Goal: Transaction & Acquisition: Purchase product/service

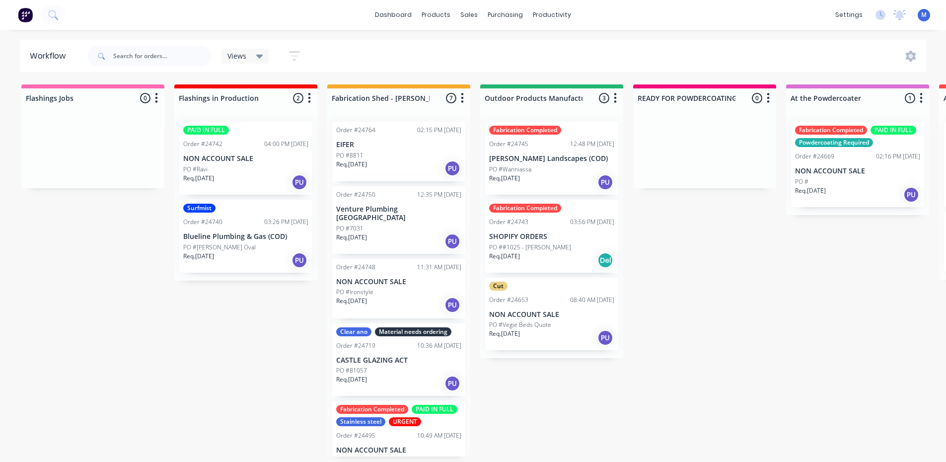
click at [233, 168] on div "PO #Ravi" at bounding box center [245, 169] width 125 height 9
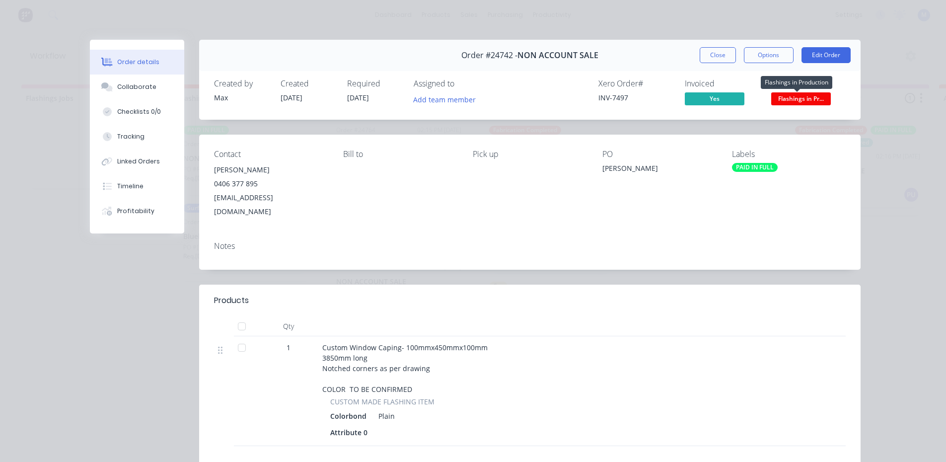
click at [781, 96] on span "Flashings in Pr..." at bounding box center [801, 98] width 60 height 12
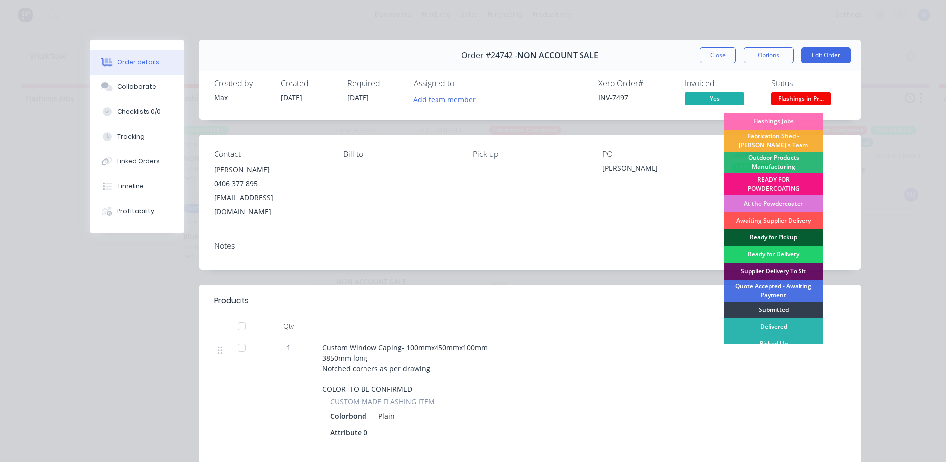
click at [780, 235] on div "Ready for Pickup" at bounding box center [773, 237] width 99 height 17
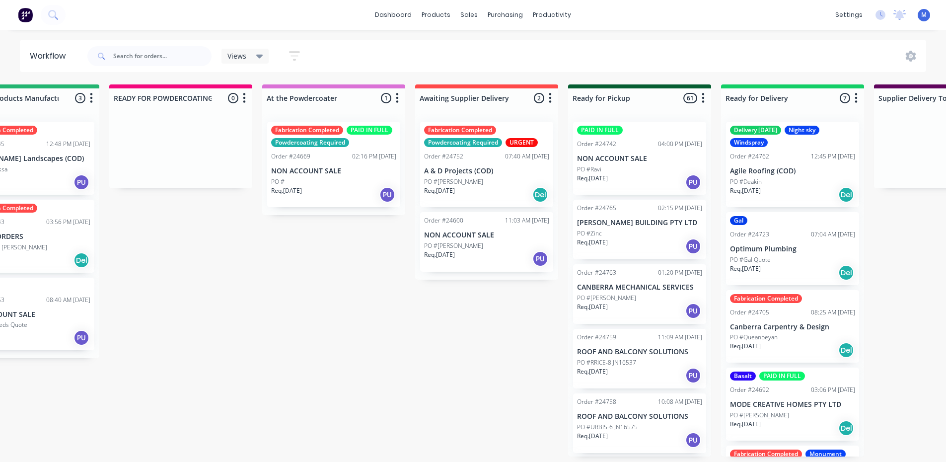
scroll to position [0, 618]
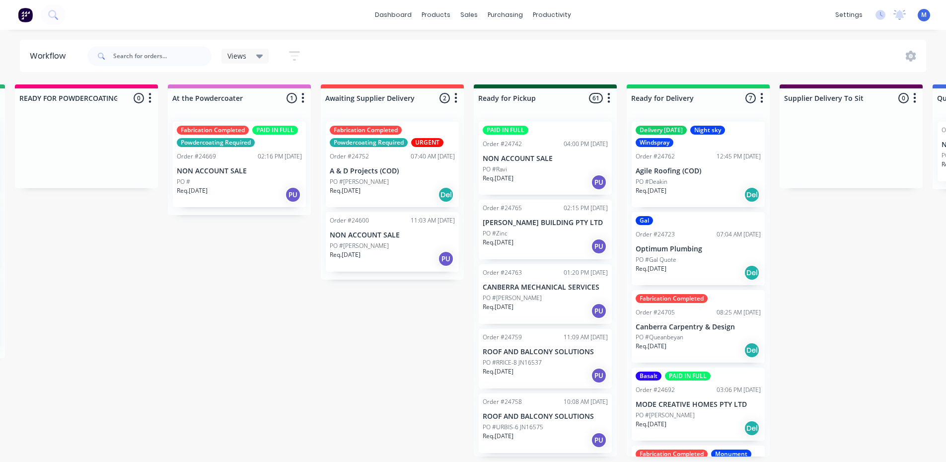
click at [693, 189] on div "Req. [DATE] Del" at bounding box center [698, 194] width 125 height 17
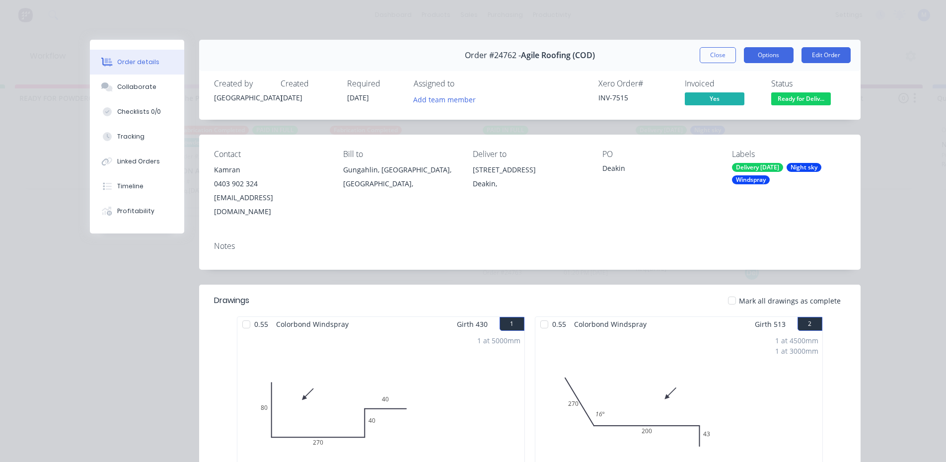
click at [762, 57] on button "Options" at bounding box center [769, 55] width 50 height 16
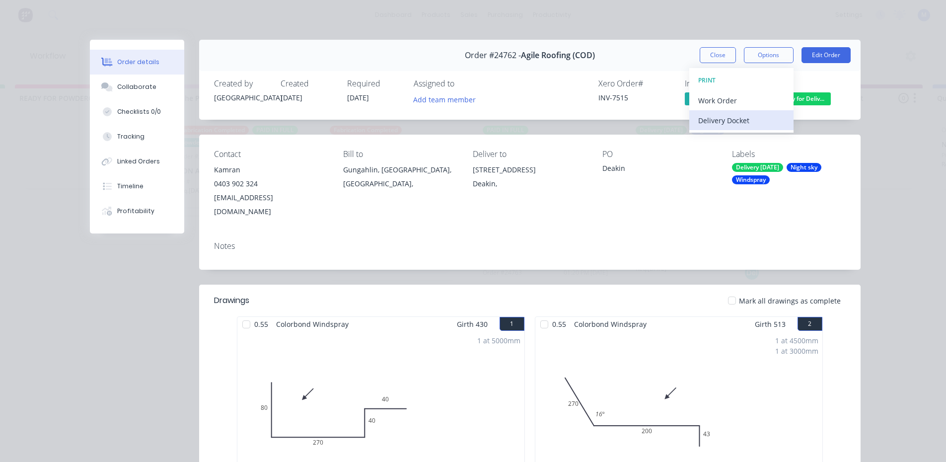
click at [747, 121] on div "Delivery Docket" at bounding box center [741, 120] width 86 height 14
click at [747, 121] on div "Standard" at bounding box center [741, 120] width 86 height 14
click at [742, 119] on div "Standard" at bounding box center [741, 120] width 86 height 14
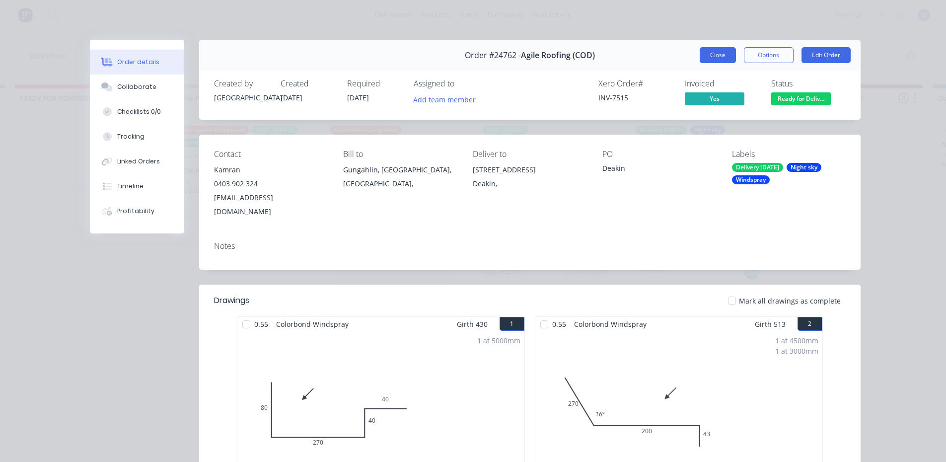
click at [721, 51] on button "Close" at bounding box center [718, 55] width 36 height 16
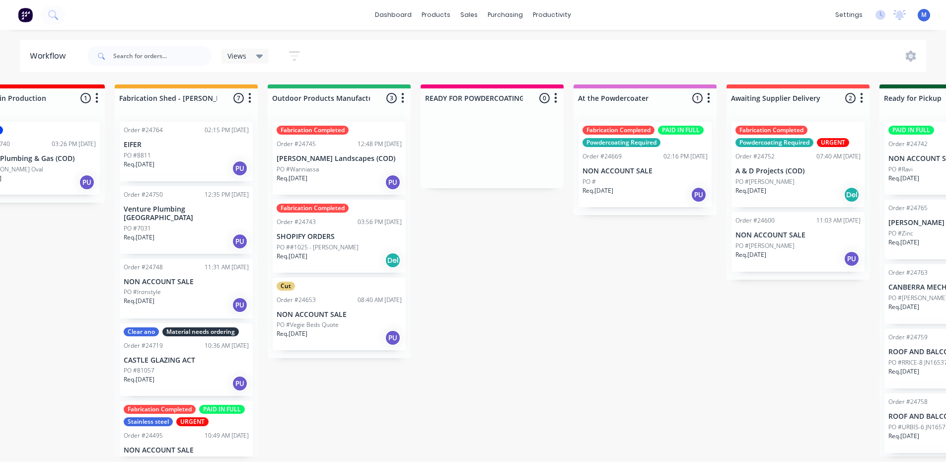
scroll to position [0, 0]
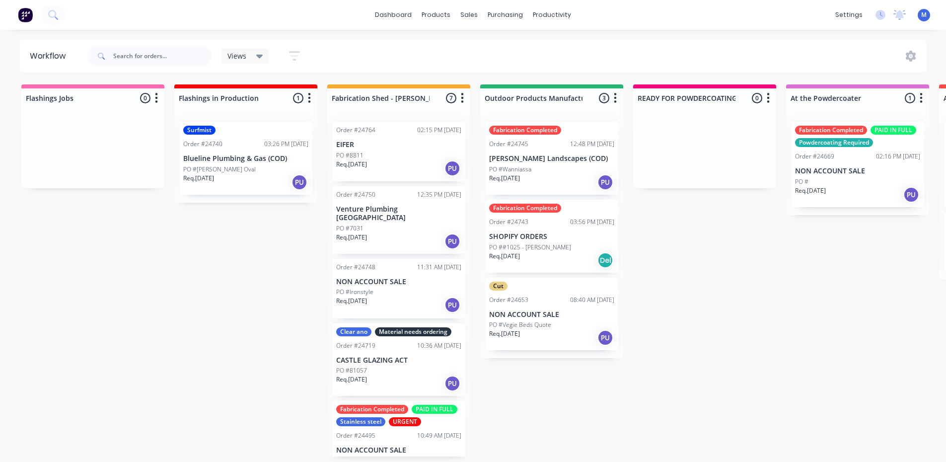
click at [384, 156] on div "PO #8811" at bounding box center [398, 155] width 125 height 9
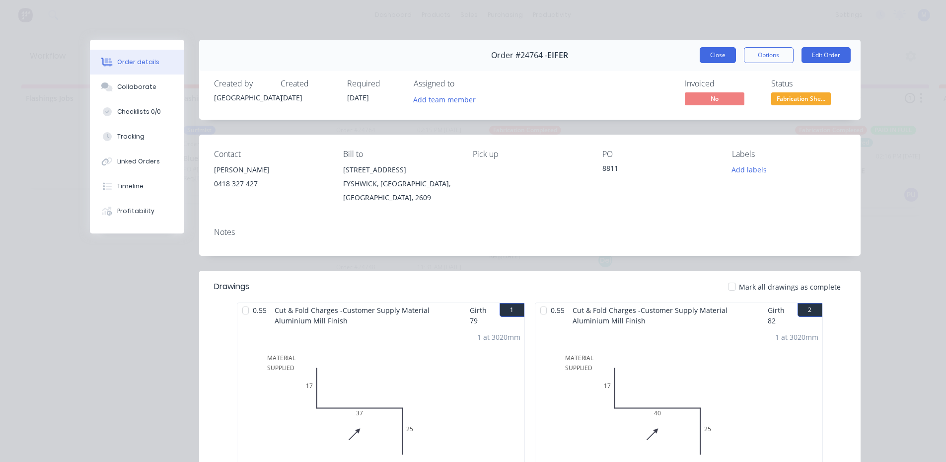
click at [719, 52] on button "Close" at bounding box center [718, 55] width 36 height 16
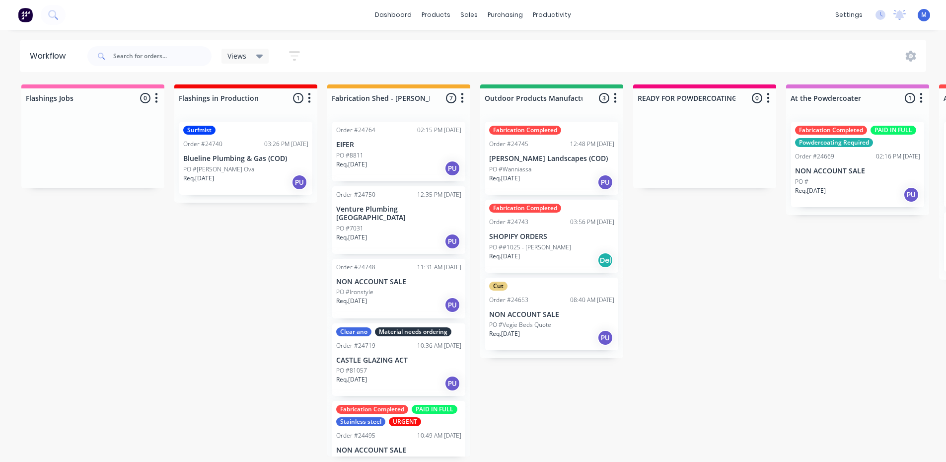
click at [393, 287] on div "PO #Ironstyle" at bounding box center [398, 291] width 125 height 9
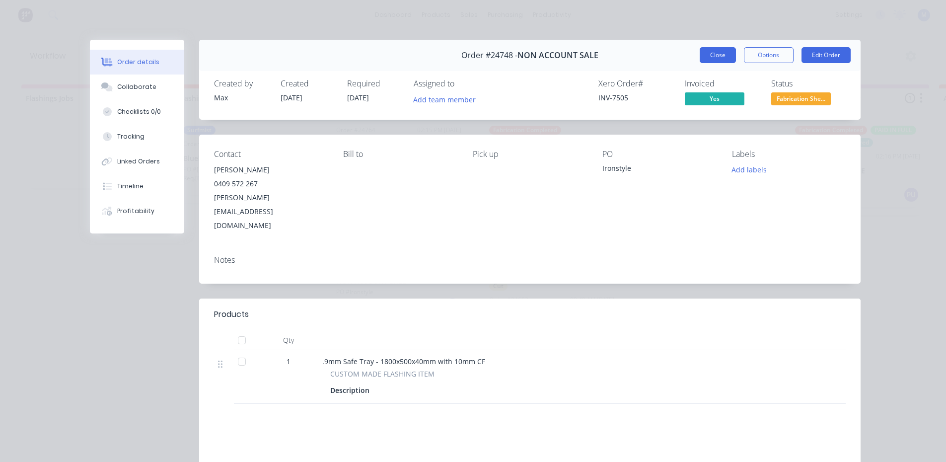
click at [708, 57] on button "Close" at bounding box center [718, 55] width 36 height 16
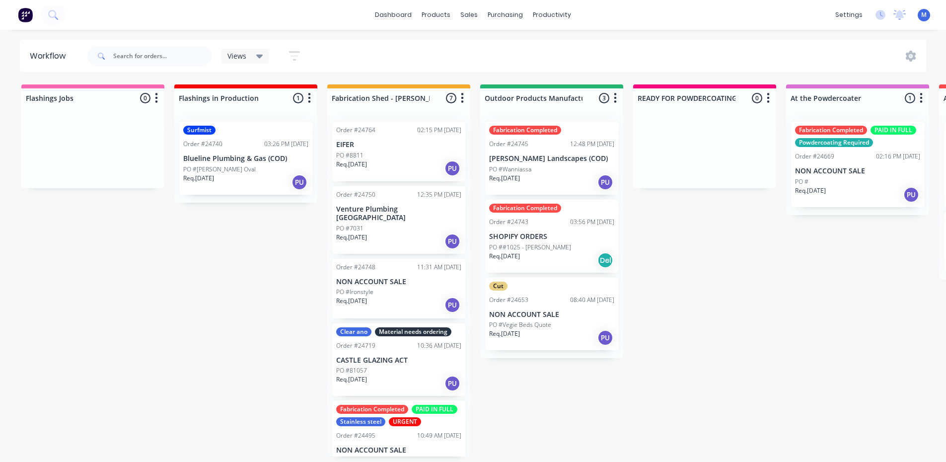
click at [394, 233] on div "Req. [DATE] PU" at bounding box center [398, 241] width 125 height 17
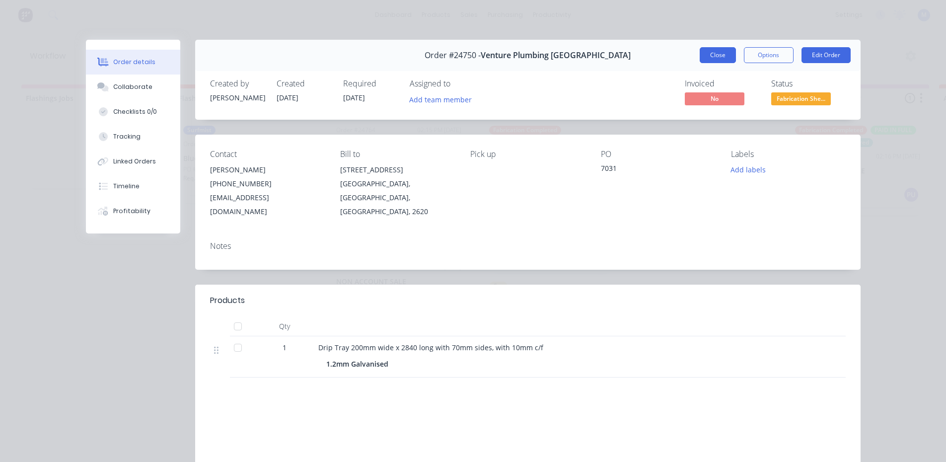
click at [712, 58] on button "Close" at bounding box center [718, 55] width 36 height 16
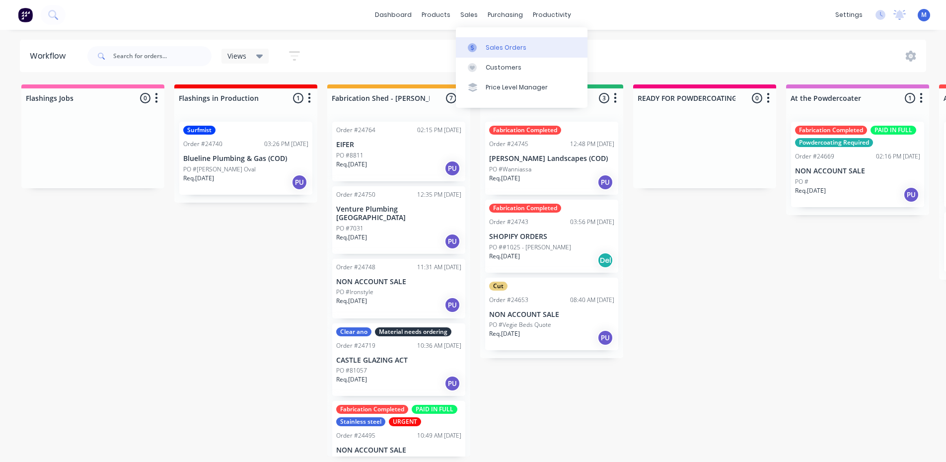
click at [509, 51] on div "Sales Orders" at bounding box center [506, 47] width 41 height 9
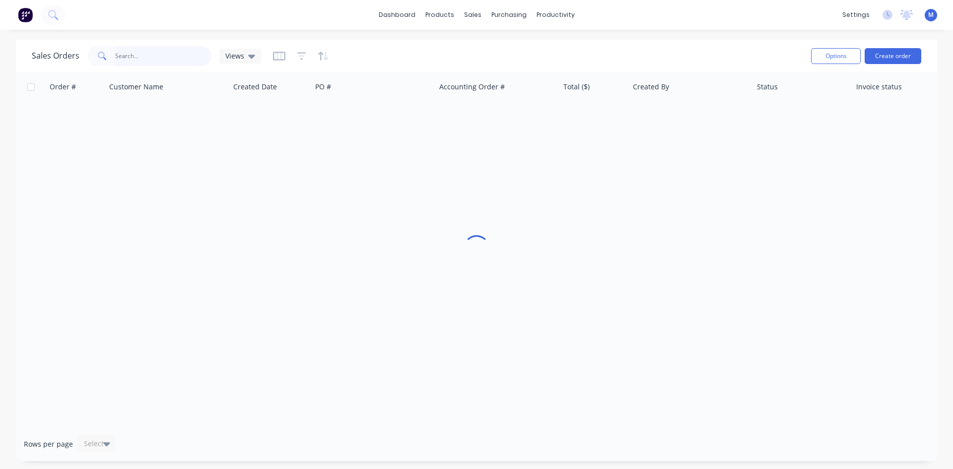
click at [116, 58] on input "text" at bounding box center [163, 56] width 97 height 20
type input "k"
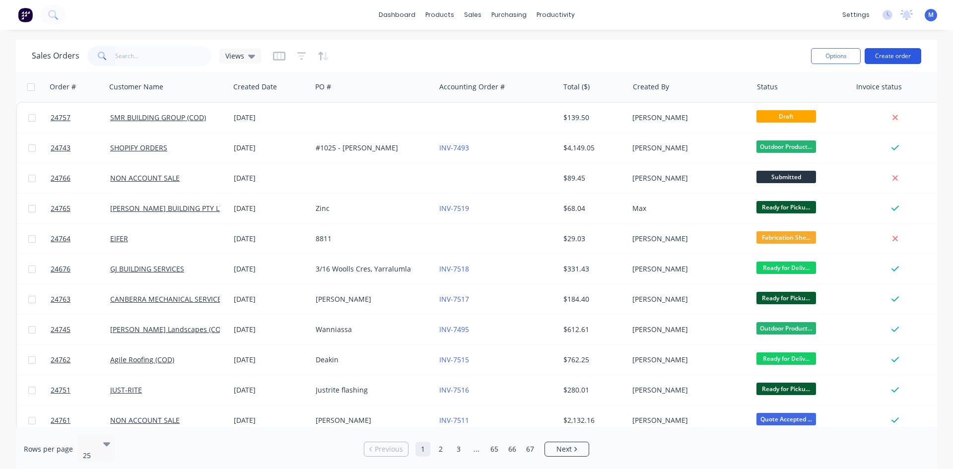
click at [909, 53] on button "Create order" at bounding box center [893, 56] width 57 height 16
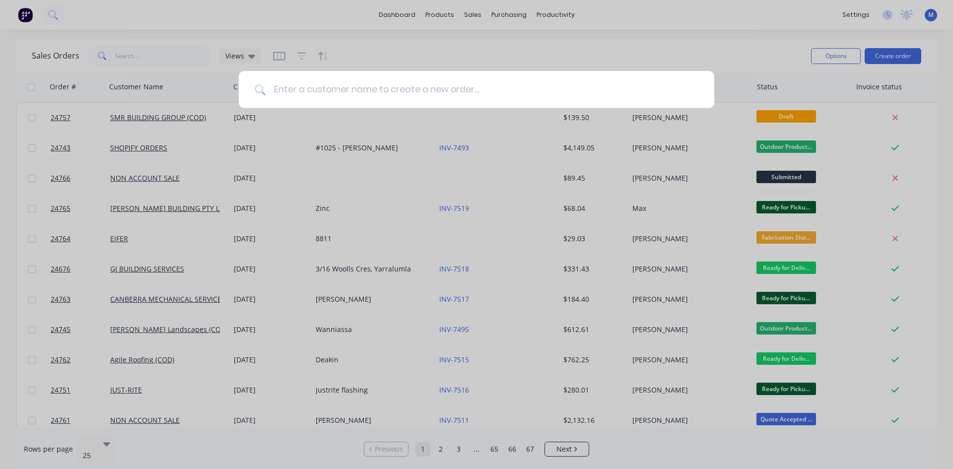
click at [285, 87] on input at bounding box center [482, 89] width 433 height 37
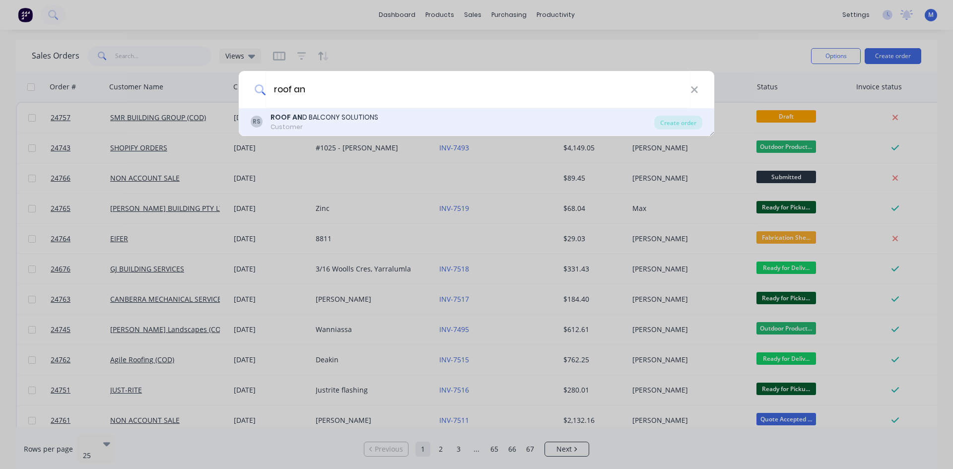
type input "roof an"
click at [338, 116] on div "ROOF AN D BALCONY SOLUTIONS" at bounding box center [325, 117] width 108 height 10
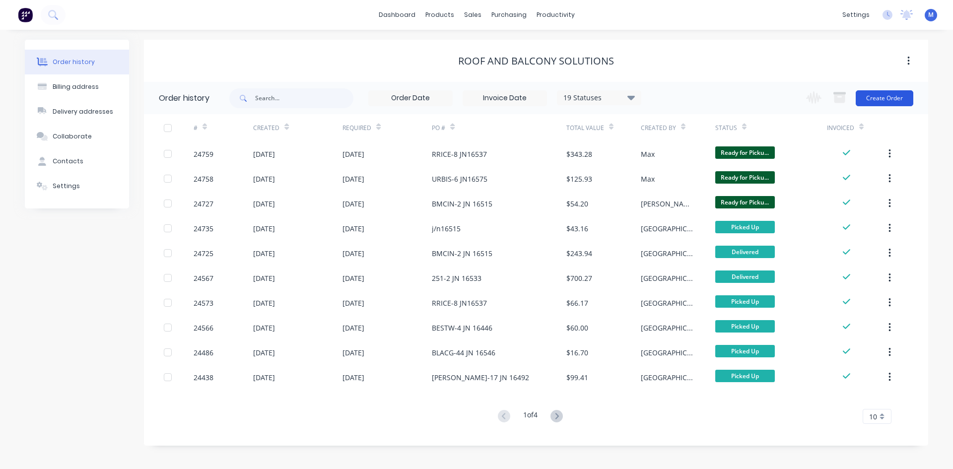
click at [877, 101] on button "Create Order" at bounding box center [885, 98] width 58 height 16
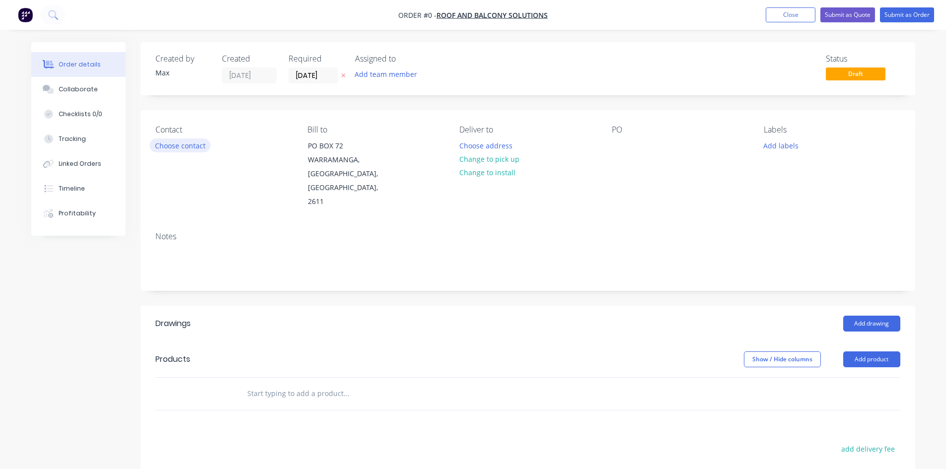
click at [164, 143] on button "Choose contact" at bounding box center [179, 145] width 61 height 13
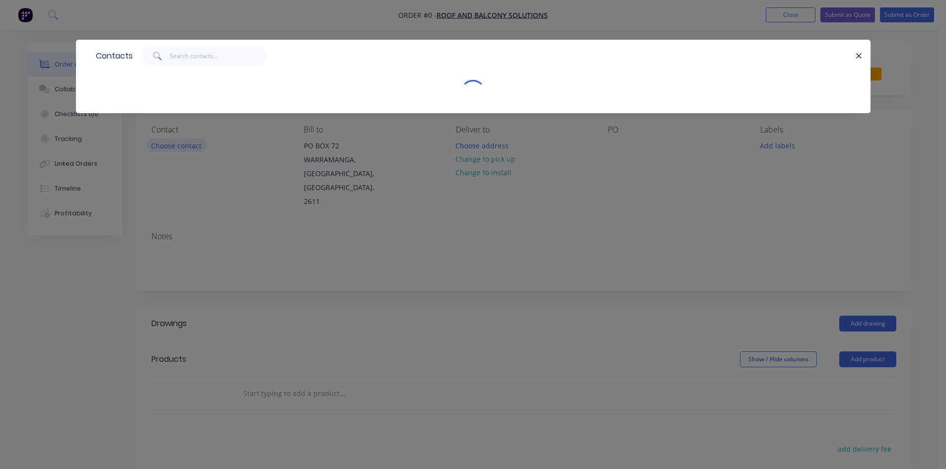
click at [162, 147] on div "Contacts" at bounding box center [473, 234] width 946 height 469
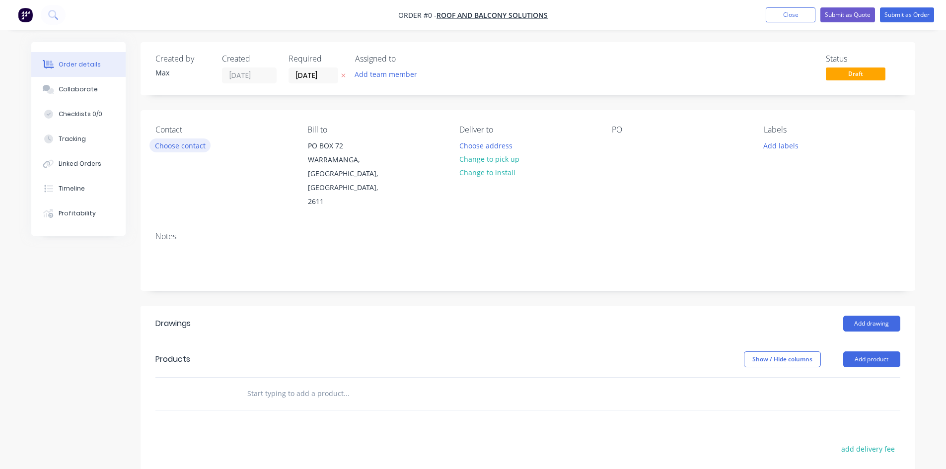
click at [162, 147] on button "Choose contact" at bounding box center [179, 145] width 61 height 13
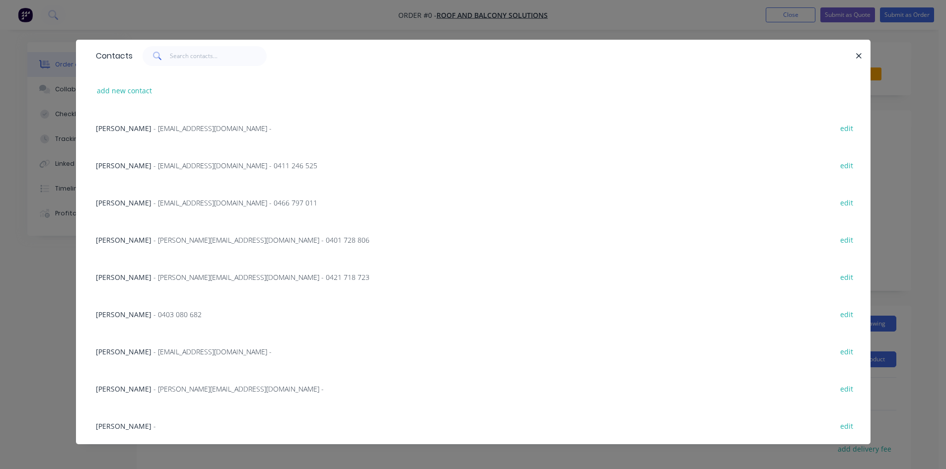
click at [138, 164] on span "[PERSON_NAME]" at bounding box center [124, 165] width 56 height 9
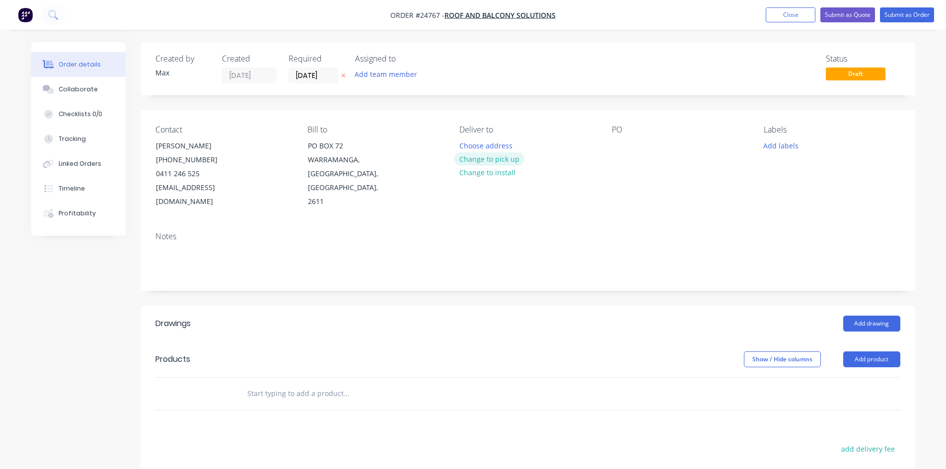
click at [503, 157] on button "Change to pick up" at bounding box center [489, 158] width 71 height 13
click at [619, 142] on div at bounding box center [620, 146] width 16 height 14
click at [870, 316] on button "Add drawing" at bounding box center [871, 324] width 57 height 16
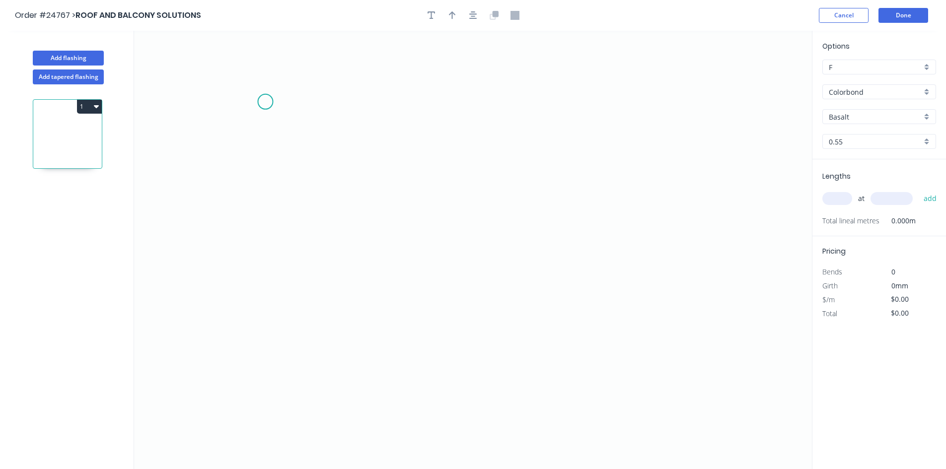
click at [265, 101] on icon "0" at bounding box center [473, 250] width 678 height 438
click at [268, 250] on icon "0" at bounding box center [473, 250] width 678 height 438
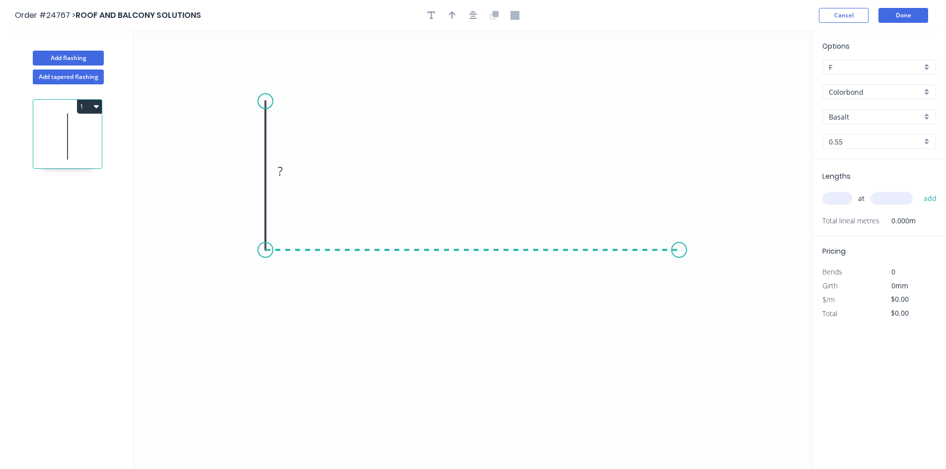
click at [679, 243] on icon "0 ?" at bounding box center [473, 250] width 678 height 438
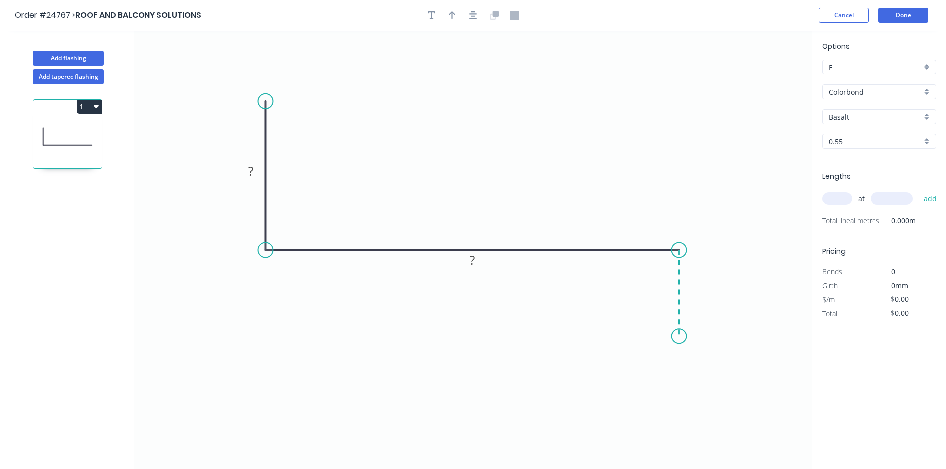
click at [678, 337] on icon "0 ? ?" at bounding box center [473, 250] width 678 height 438
click at [251, 173] on tspan "?" at bounding box center [250, 171] width 5 height 16
click at [471, 262] on tspan "?" at bounding box center [472, 260] width 5 height 16
click at [693, 292] on tspan "?" at bounding box center [693, 288] width 5 height 16
type input "$10.74"
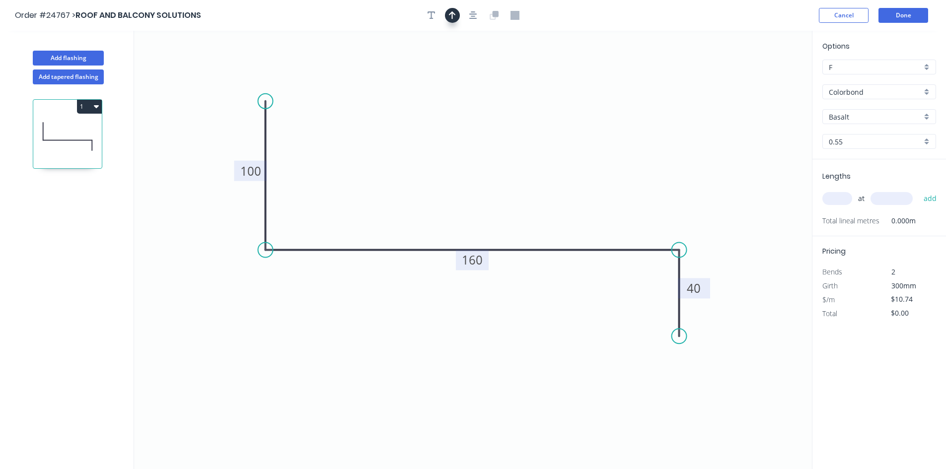
click at [453, 16] on icon "button" at bounding box center [452, 15] width 7 height 9
drag, startPoint x: 761, startPoint y: 77, endPoint x: 324, endPoint y: 217, distance: 458.7
click at [324, 217] on icon at bounding box center [323, 206] width 9 height 32
click at [856, 115] on input "Basalt" at bounding box center [875, 117] width 93 height 10
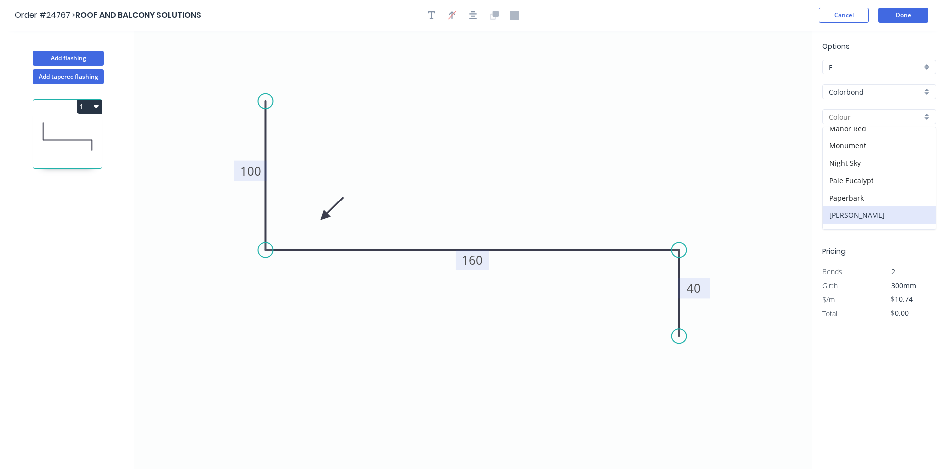
scroll to position [280, 0]
click at [864, 219] on div "Woodland Grey" at bounding box center [879, 220] width 113 height 17
type input "Woodland Grey"
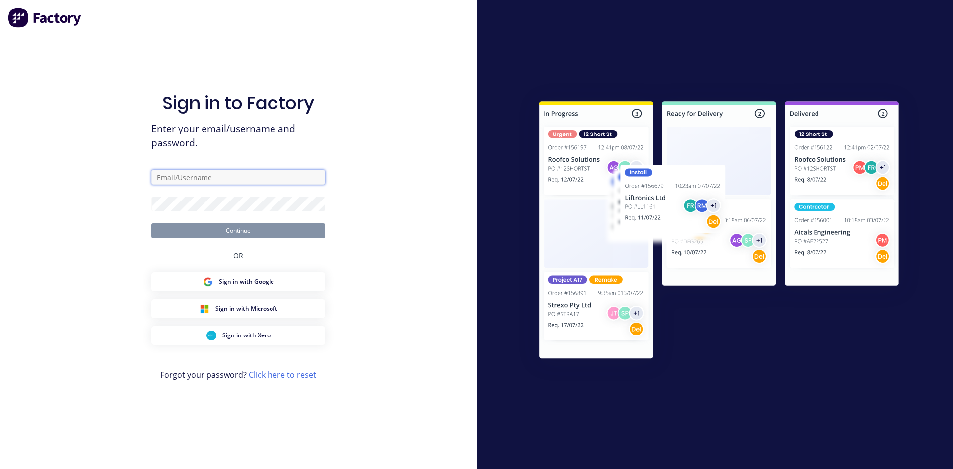
type input "[EMAIL_ADDRESS][DOMAIN_NAME]"
click at [275, 231] on button "Continue" at bounding box center [238, 230] width 174 height 15
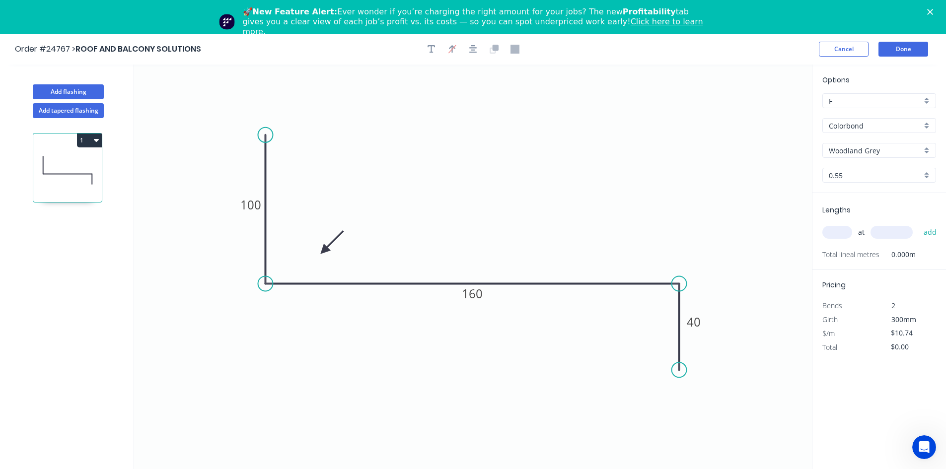
click at [933, 13] on polygon "Close" at bounding box center [930, 12] width 6 height 6
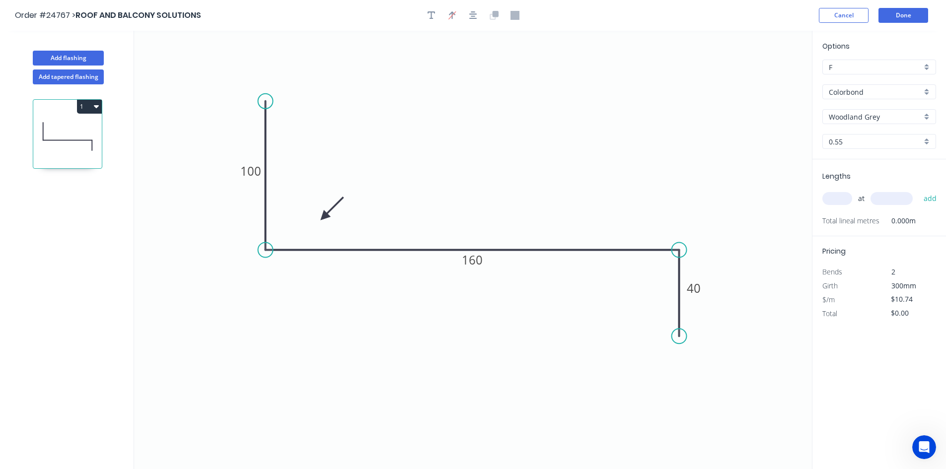
click at [838, 195] on input "text" at bounding box center [837, 198] width 30 height 13
type input "1"
type input "1800"
click at [919, 190] on button "add" at bounding box center [930, 198] width 23 height 17
type input "$19.33"
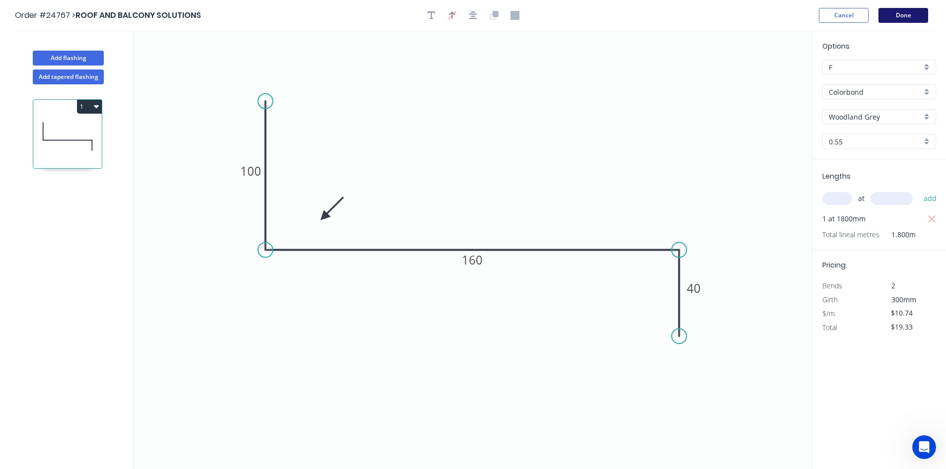
click at [897, 15] on button "Done" at bounding box center [903, 15] width 50 height 15
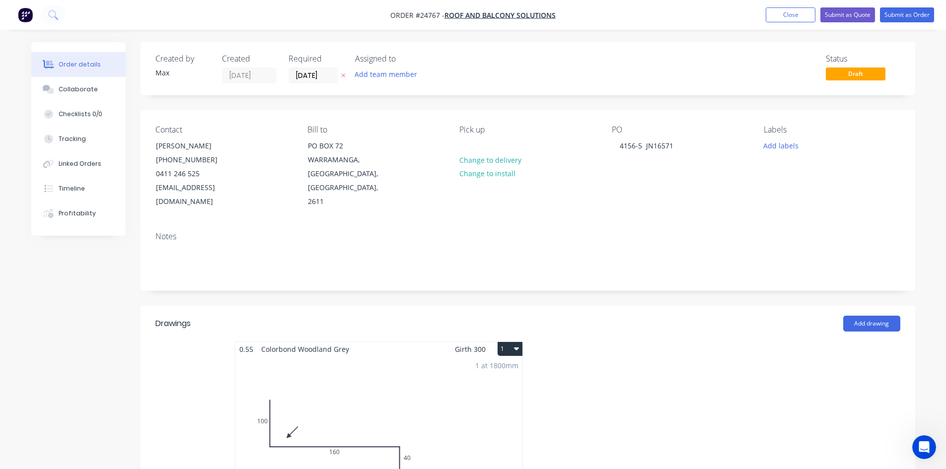
click at [516, 345] on icon "button" at bounding box center [516, 349] width 5 height 8
click at [487, 386] on div "Duplicate" at bounding box center [475, 393] width 76 height 14
click at [636, 368] on div "Total lm $/M Total 0m $10.74 $0.00" at bounding box center [676, 432] width 287 height 151
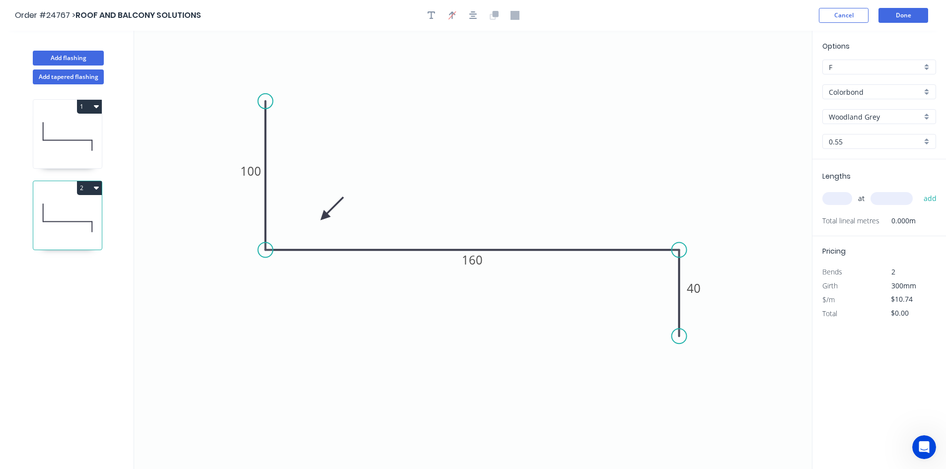
click at [679, 336] on circle at bounding box center [679, 336] width 15 height 15
click at [664, 360] on icon "0 100 160 40" at bounding box center [473, 250] width 678 height 438
click at [685, 350] on div "Hide angle" at bounding box center [708, 354] width 100 height 20
click at [254, 172] on tspan "100" at bounding box center [250, 171] width 21 height 16
click at [251, 173] on tspan "100" at bounding box center [250, 171] width 21 height 16
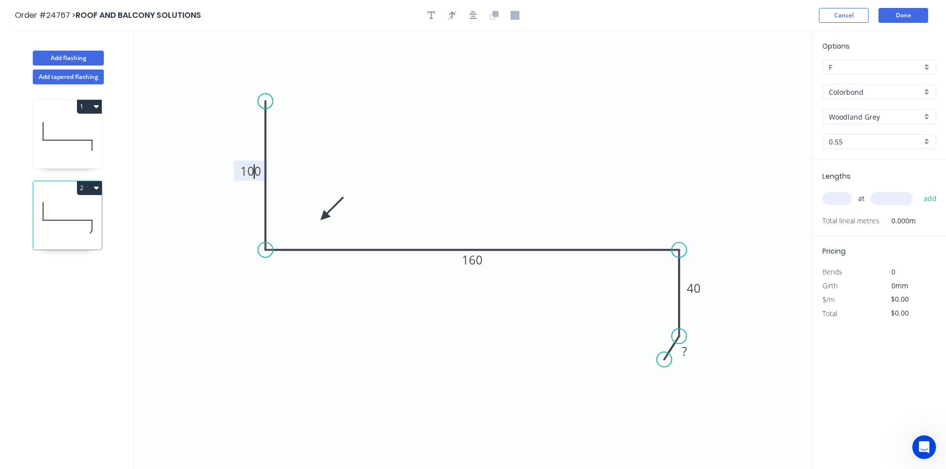
click at [259, 173] on tspan "100" at bounding box center [250, 171] width 21 height 16
click at [390, 166] on icon "0 55 235 50 10" at bounding box center [473, 250] width 678 height 438
type input "$13.91"
click at [832, 201] on input "text" at bounding box center [837, 198] width 30 height 13
type input "1"
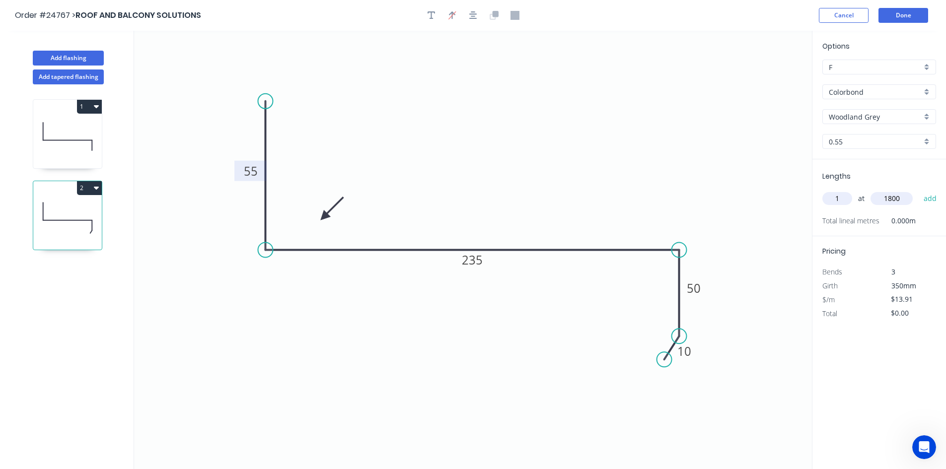
type input "1800"
click at [919, 190] on button "add" at bounding box center [930, 198] width 23 height 17
click at [94, 188] on icon "button" at bounding box center [96, 188] width 5 height 8
click at [50, 216] on div "Duplicate" at bounding box center [54, 213] width 76 height 14
type input "$0.00"
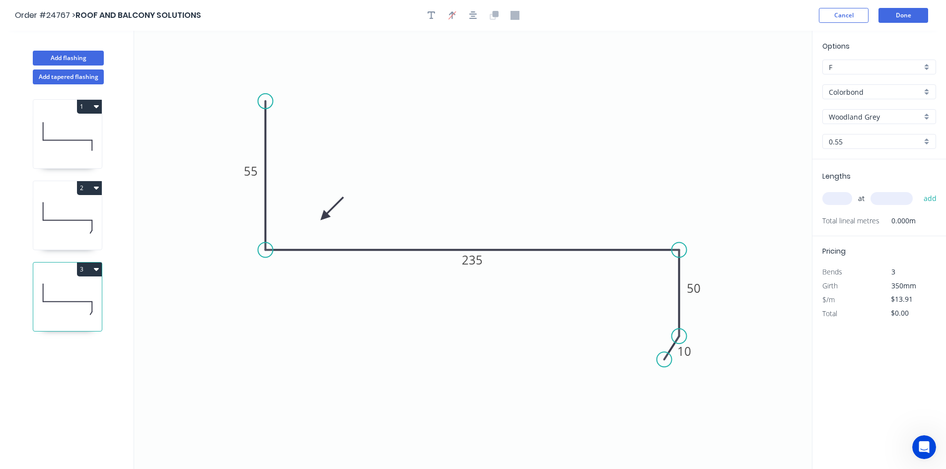
click at [57, 295] on icon at bounding box center [67, 300] width 69 height 64
drag, startPoint x: 263, startPoint y: 99, endPoint x: 270, endPoint y: 339, distance: 239.9
click at [270, 339] on circle at bounding box center [265, 338] width 15 height 15
click at [482, 249] on icon "0 55 235 50 10" at bounding box center [473, 250] width 678 height 438
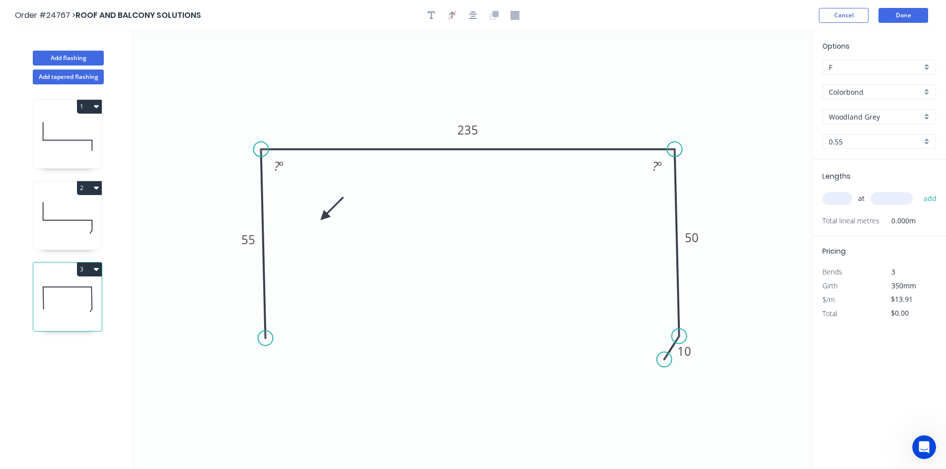
drag, startPoint x: 482, startPoint y: 250, endPoint x: 477, endPoint y: 148, distance: 101.9
click at [477, 148] on icon "0 55 235 50 10 ? º ? º" at bounding box center [473, 250] width 678 height 438
drag, startPoint x: 266, startPoint y: 338, endPoint x: 257, endPoint y: 338, distance: 9.0
click at [257, 338] on circle at bounding box center [261, 337] width 15 height 15
drag, startPoint x: 257, startPoint y: 338, endPoint x: 262, endPoint y: 309, distance: 29.7
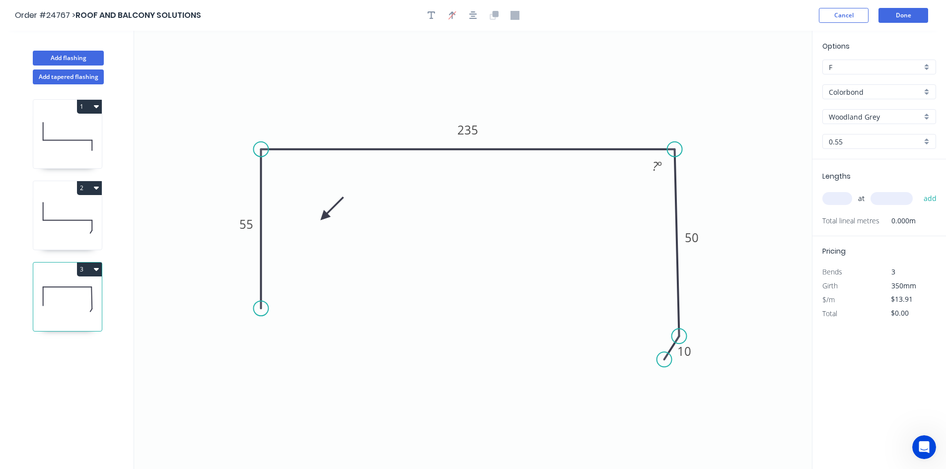
click at [262, 309] on circle at bounding box center [261, 308] width 15 height 15
click at [682, 372] on div "Delete point" at bounding box center [711, 373] width 100 height 20
drag, startPoint x: 678, startPoint y: 336, endPoint x: 679, endPoint y: 283, distance: 52.6
click at [679, 283] on circle at bounding box center [674, 282] width 15 height 15
click at [311, 349] on div "Crush & Fold" at bounding box center [312, 345] width 100 height 20
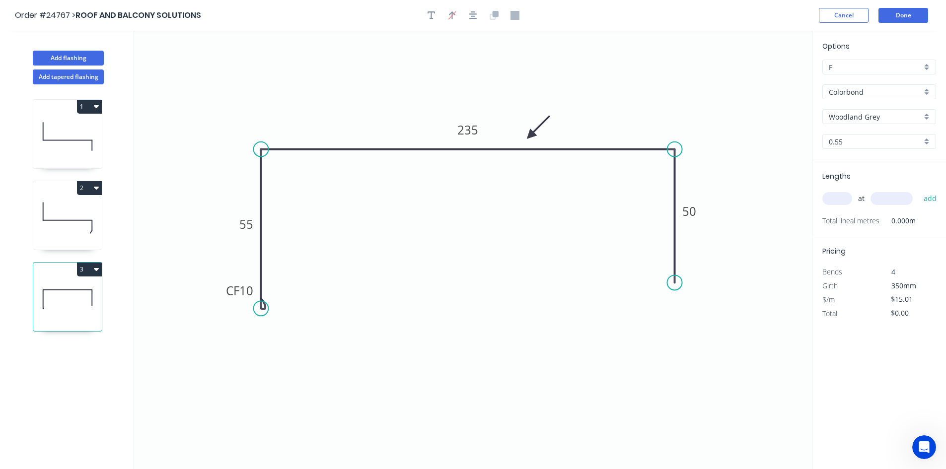
drag, startPoint x: 326, startPoint y: 215, endPoint x: 530, endPoint y: 136, distance: 219.0
click at [530, 136] on icon at bounding box center [538, 127] width 29 height 29
click at [696, 211] on tspan "50" at bounding box center [690, 211] width 14 height 16
type input "$10.02"
click at [839, 196] on input "text" at bounding box center [837, 198] width 30 height 13
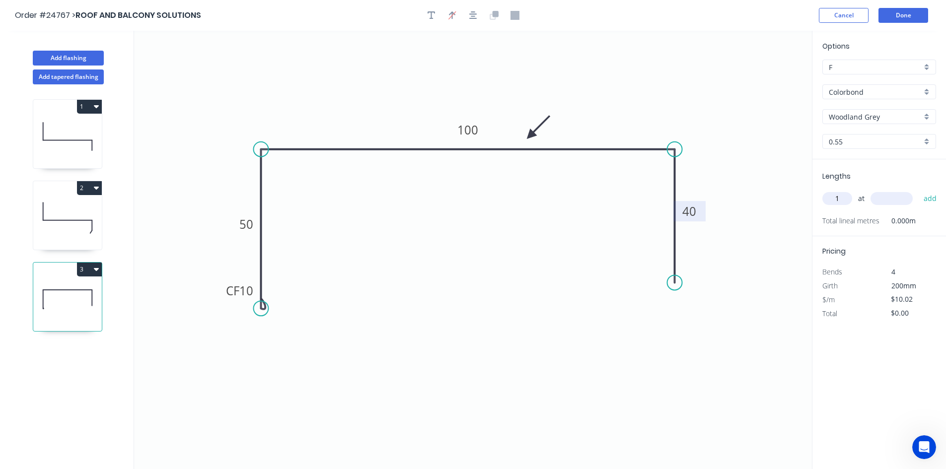
type input "1"
type input "1800"
click at [919, 190] on button "add" at bounding box center [930, 198] width 23 height 17
type input "$18.04"
click at [899, 14] on button "Done" at bounding box center [903, 15] width 50 height 15
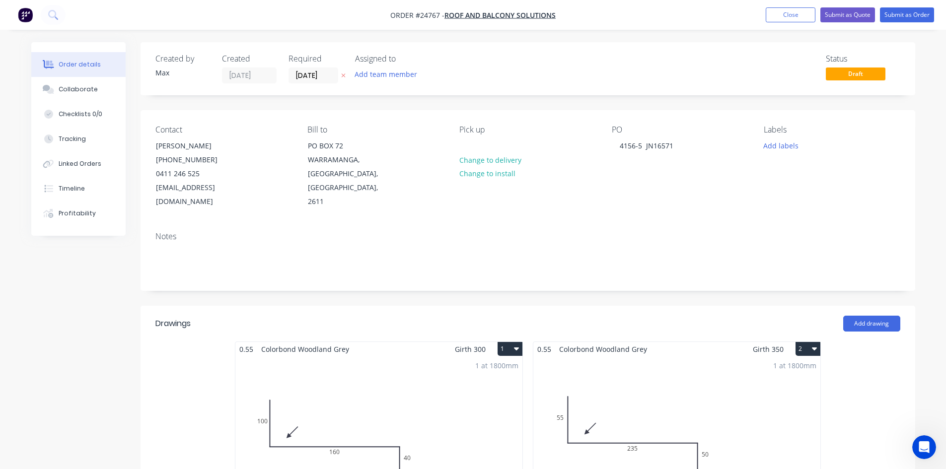
scroll to position [397, 0]
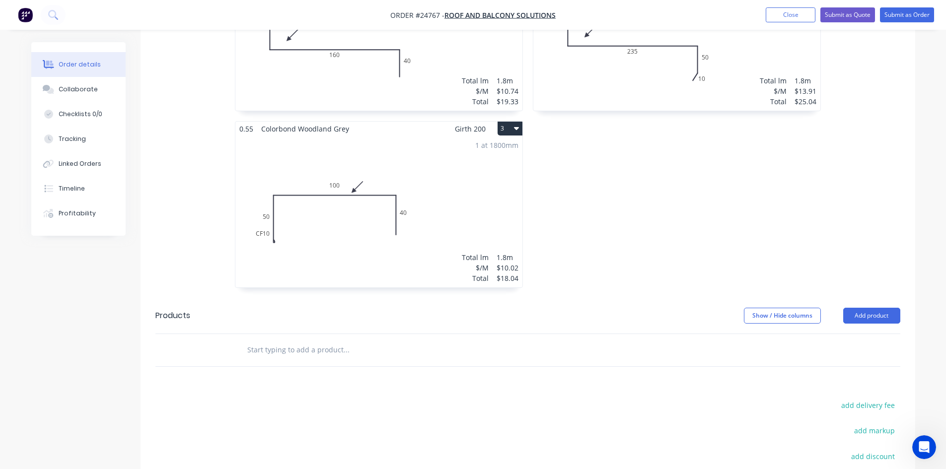
click at [513, 122] on button "3" at bounding box center [510, 129] width 25 height 14
click at [492, 165] on div "Duplicate" at bounding box center [475, 172] width 76 height 14
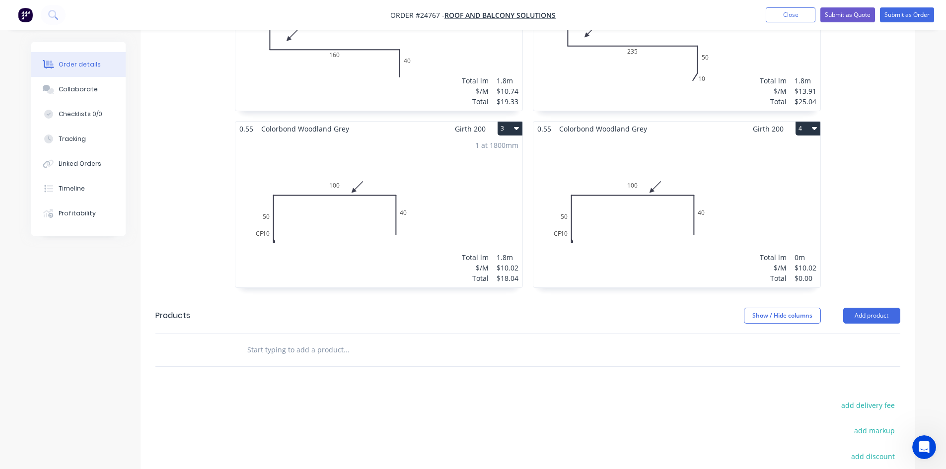
click at [629, 164] on div "Total lm $/M Total 0m $10.02 $0.00" at bounding box center [676, 211] width 287 height 151
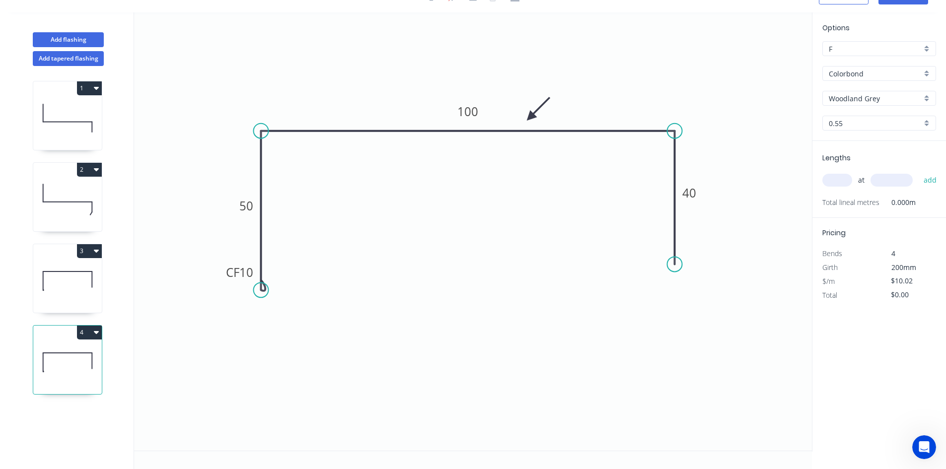
scroll to position [18, 0]
click at [683, 280] on div "Delete point" at bounding box center [722, 280] width 100 height 20
click at [692, 143] on div "Delete point" at bounding box center [724, 145] width 100 height 20
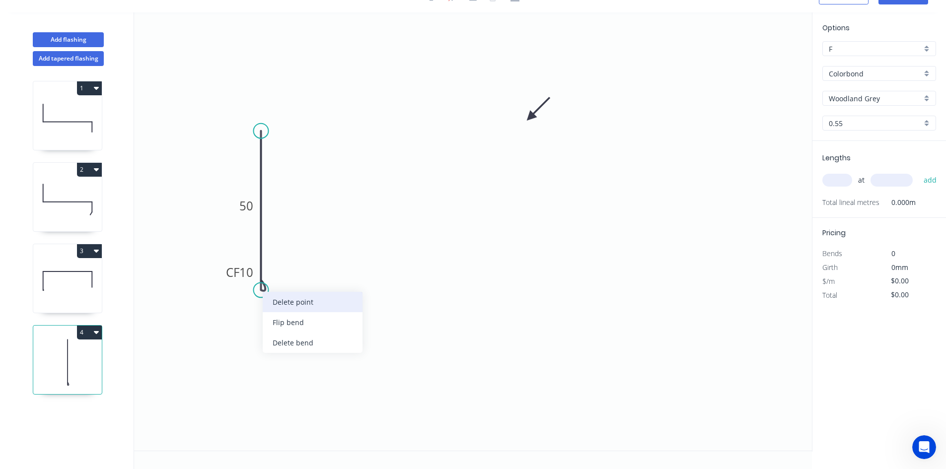
click at [307, 306] on div "Delete point" at bounding box center [313, 302] width 100 height 20
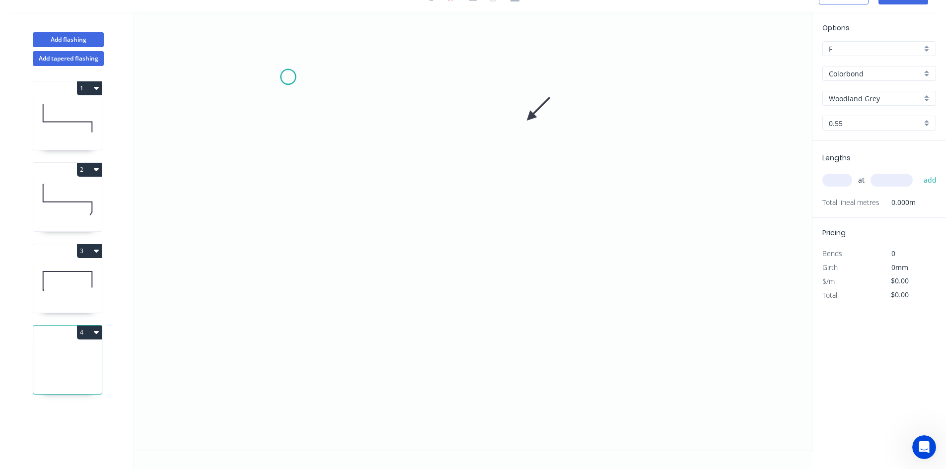
click at [288, 77] on icon "0" at bounding box center [473, 231] width 678 height 438
click at [282, 241] on icon "0" at bounding box center [473, 231] width 678 height 438
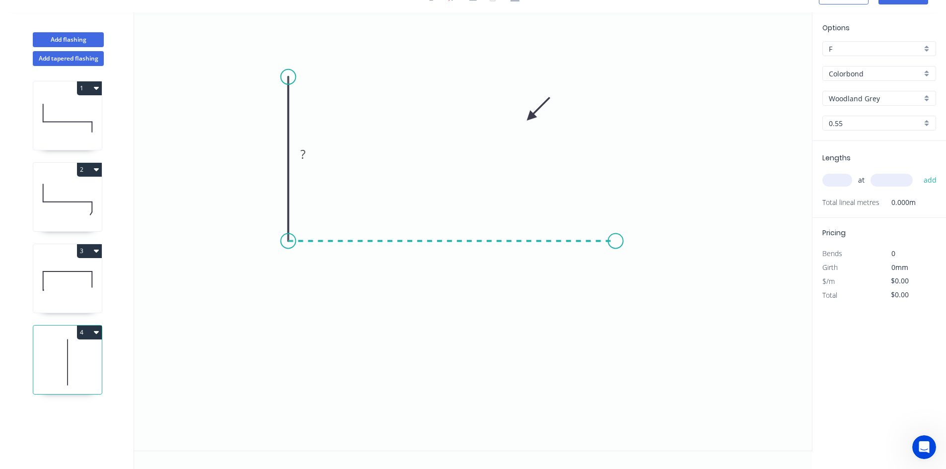
click at [618, 243] on icon "0 ?" at bounding box center [473, 231] width 678 height 438
click at [625, 326] on icon "0 ? ?" at bounding box center [473, 231] width 678 height 438
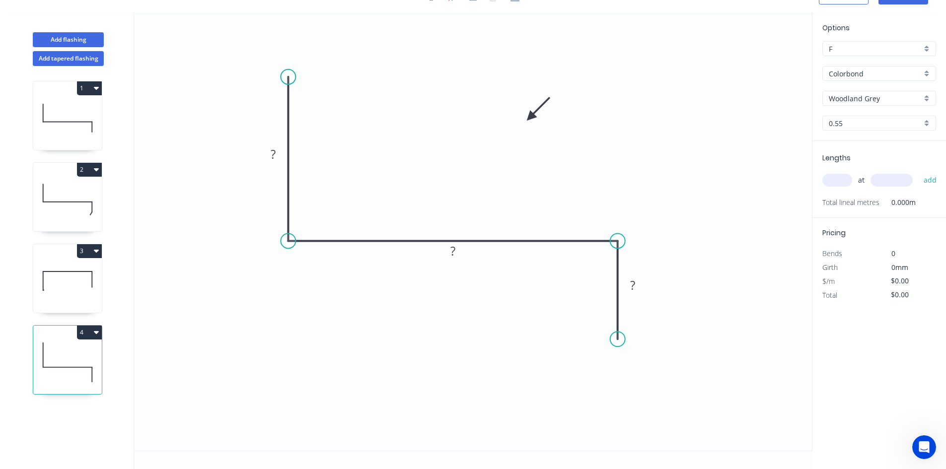
drag, startPoint x: 621, startPoint y: 325, endPoint x: 622, endPoint y: 340, distance: 14.9
click at [622, 340] on circle at bounding box center [617, 339] width 15 height 15
click at [276, 153] on rect at bounding box center [273, 155] width 20 height 14
drag, startPoint x: 528, startPoint y: 115, endPoint x: 454, endPoint y: 158, distance: 85.9
click at [454, 158] on icon "0 75 100 40" at bounding box center [473, 231] width 678 height 438
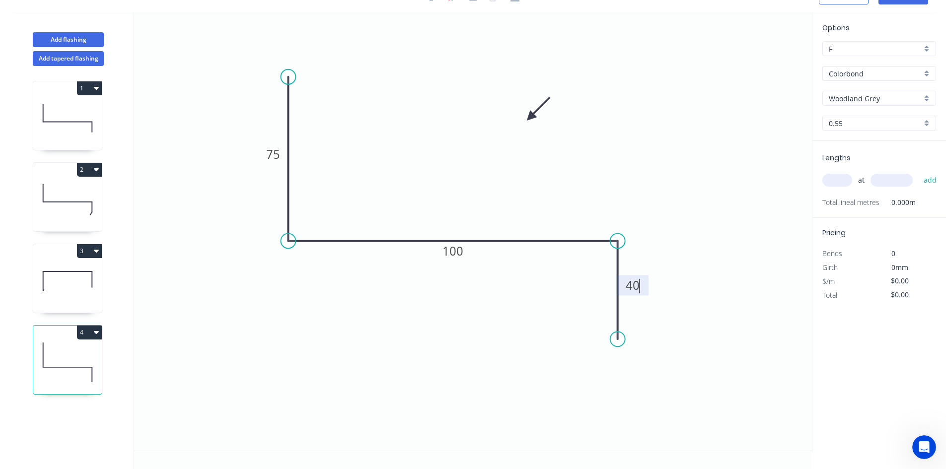
type input "$10.74"
drag, startPoint x: 531, startPoint y: 115, endPoint x: 361, endPoint y: 221, distance: 200.3
click at [361, 221] on icon at bounding box center [369, 213] width 29 height 29
drag, startPoint x: 836, startPoint y: 184, endPoint x: 780, endPoint y: 180, distance: 55.8
click at [835, 183] on input "text" at bounding box center [837, 180] width 30 height 13
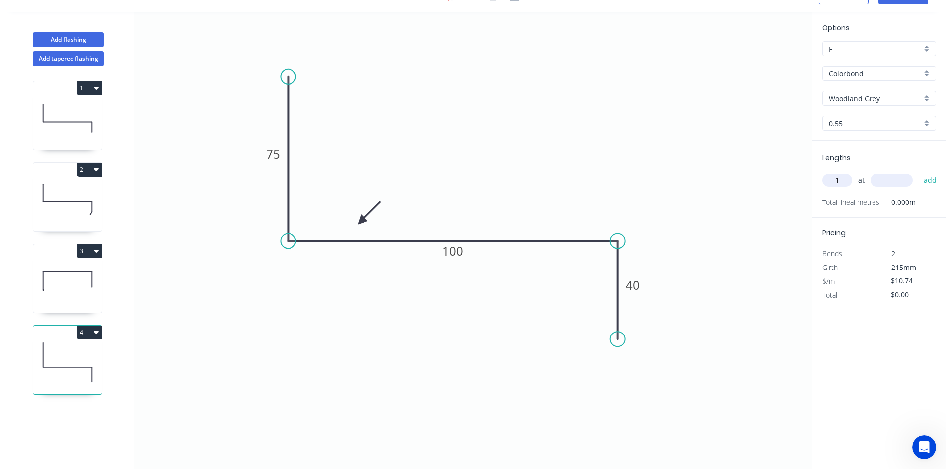
type input "1"
type input "1600"
click at [919, 172] on button "add" at bounding box center [930, 180] width 23 height 17
type input "$17.18"
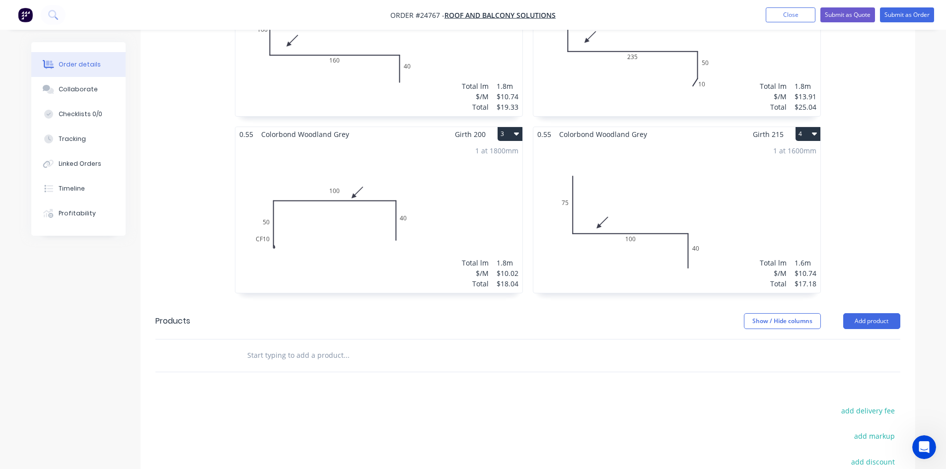
scroll to position [397, 0]
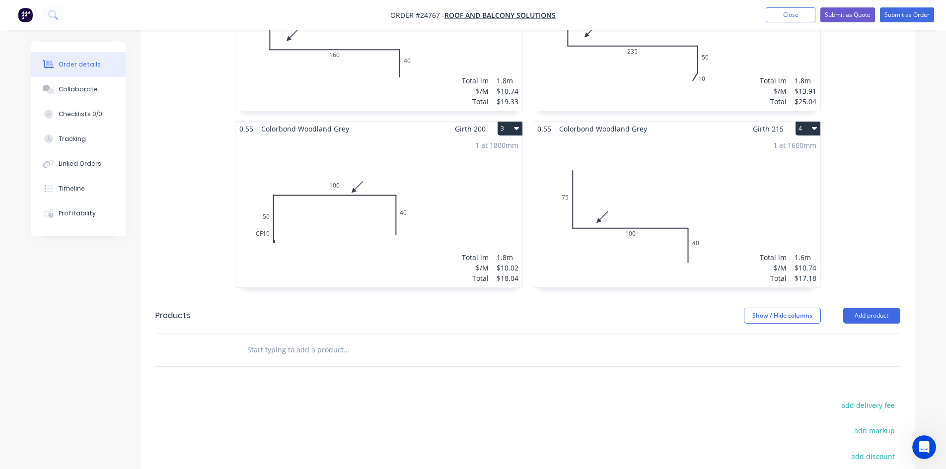
click at [810, 122] on button "4" at bounding box center [807, 129] width 25 height 14
click at [747, 165] on div "Duplicate" at bounding box center [773, 172] width 76 height 14
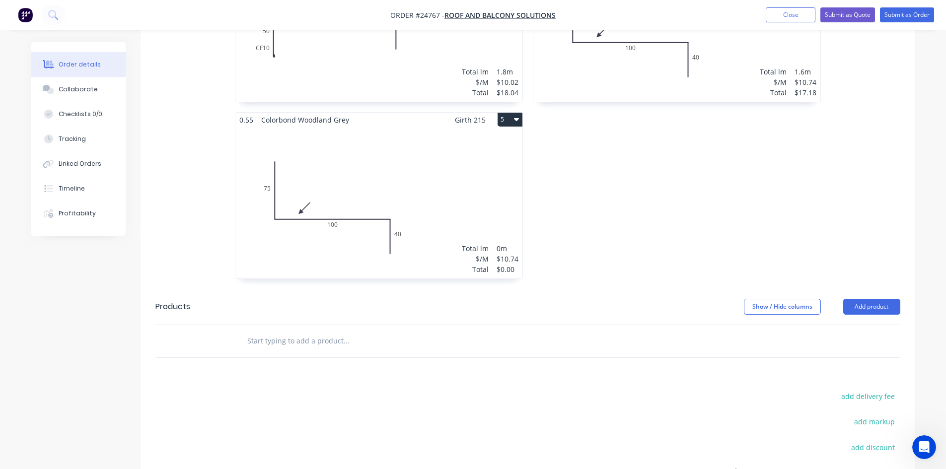
scroll to position [596, 0]
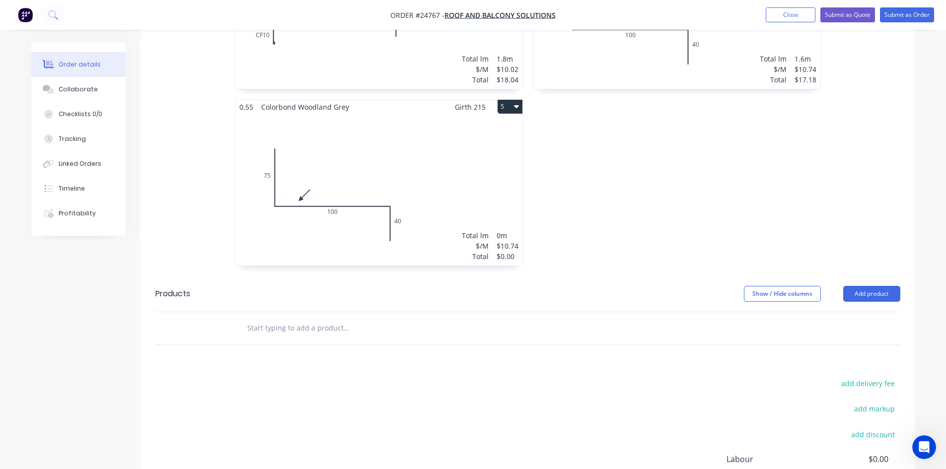
click at [332, 219] on div "Total lm $/M Total 0m $10.74 $0.00" at bounding box center [378, 189] width 287 height 151
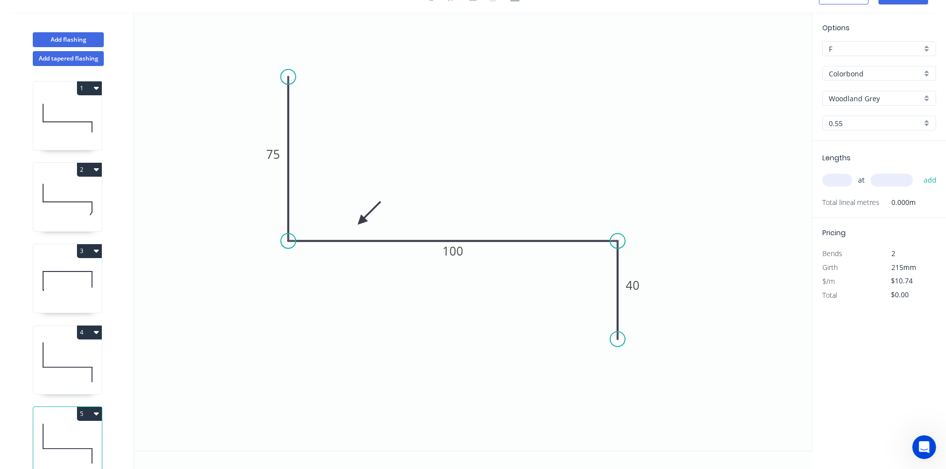
scroll to position [18, 0]
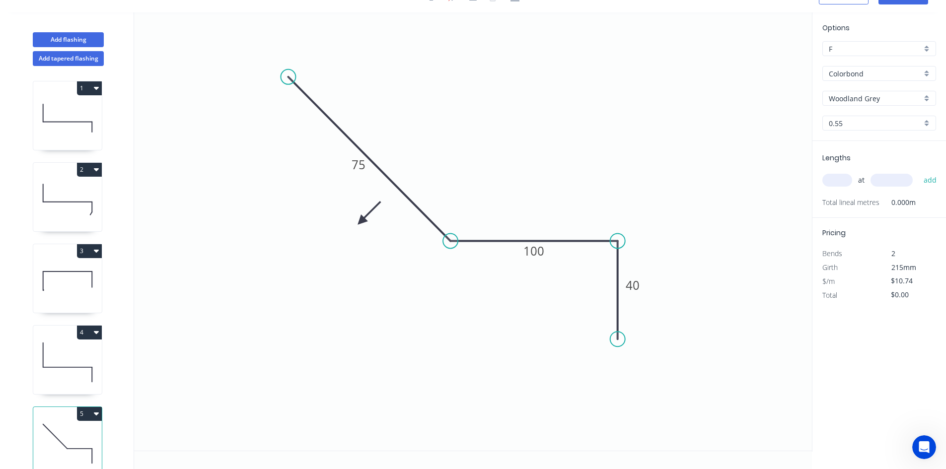
click at [458, 233] on circle at bounding box center [450, 240] width 15 height 15
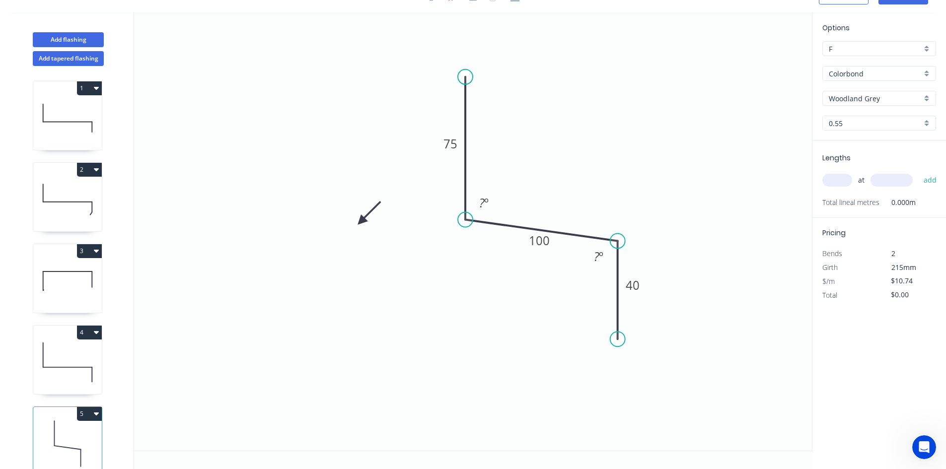
drag, startPoint x: 475, startPoint y: 91, endPoint x: 459, endPoint y: 77, distance: 20.7
click at [459, 77] on circle at bounding box center [465, 77] width 15 height 15
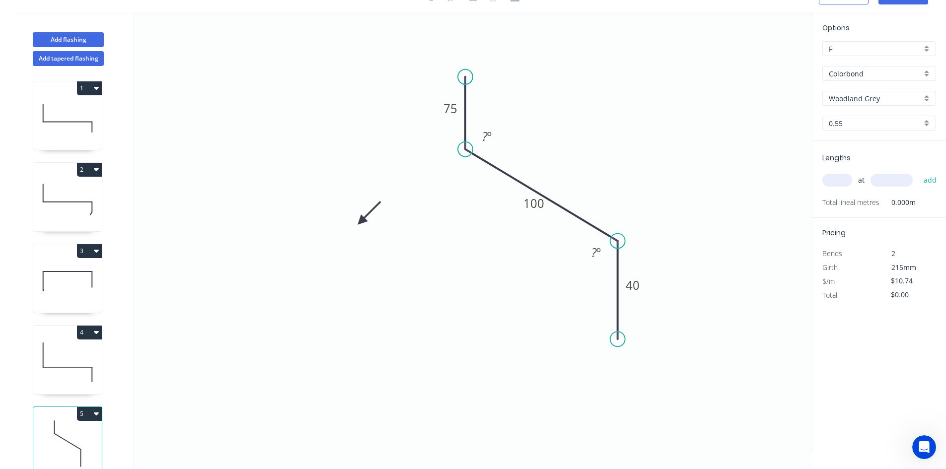
drag, startPoint x: 464, startPoint y: 221, endPoint x: 469, endPoint y: 149, distance: 72.2
click at [469, 149] on circle at bounding box center [465, 149] width 15 height 15
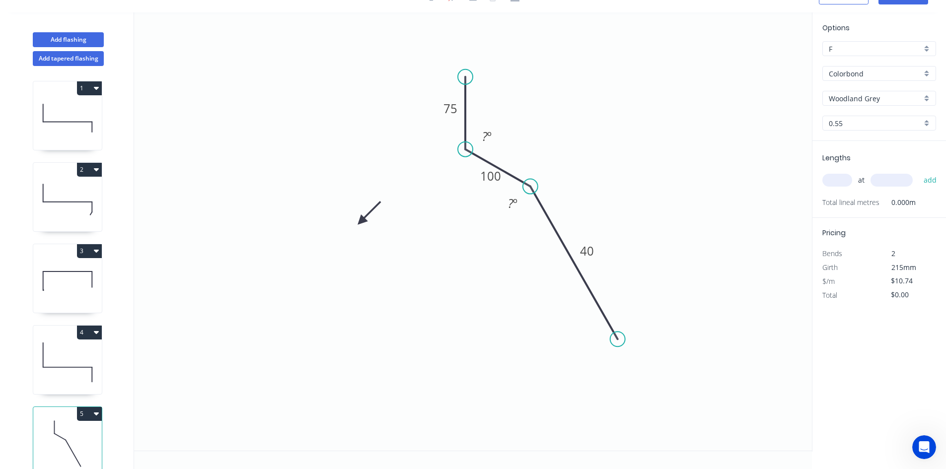
drag, startPoint x: 618, startPoint y: 241, endPoint x: 530, endPoint y: 187, distance: 102.8
click at [530, 187] on circle at bounding box center [530, 186] width 15 height 15
drag, startPoint x: 468, startPoint y: 149, endPoint x: 471, endPoint y: 198, distance: 48.8
click at [471, 198] on circle at bounding box center [465, 197] width 15 height 15
drag, startPoint x: 465, startPoint y: 75, endPoint x: 460, endPoint y: 53, distance: 22.8
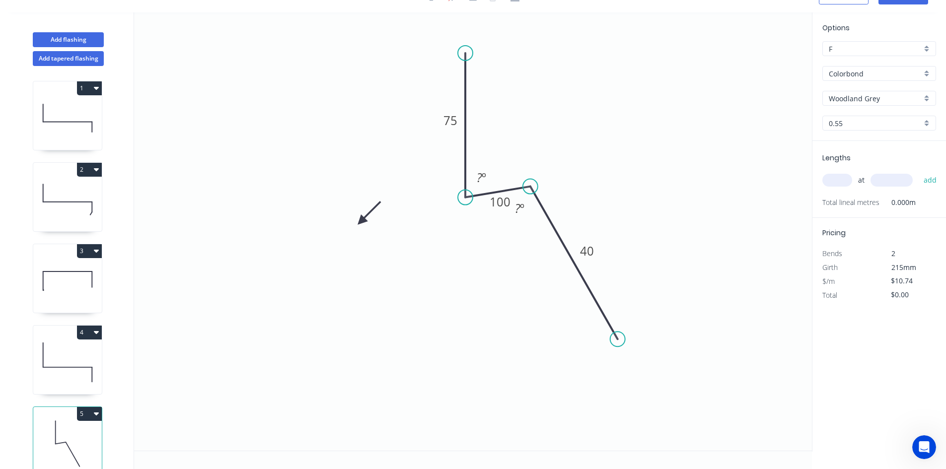
click at [460, 53] on circle at bounding box center [465, 53] width 15 height 15
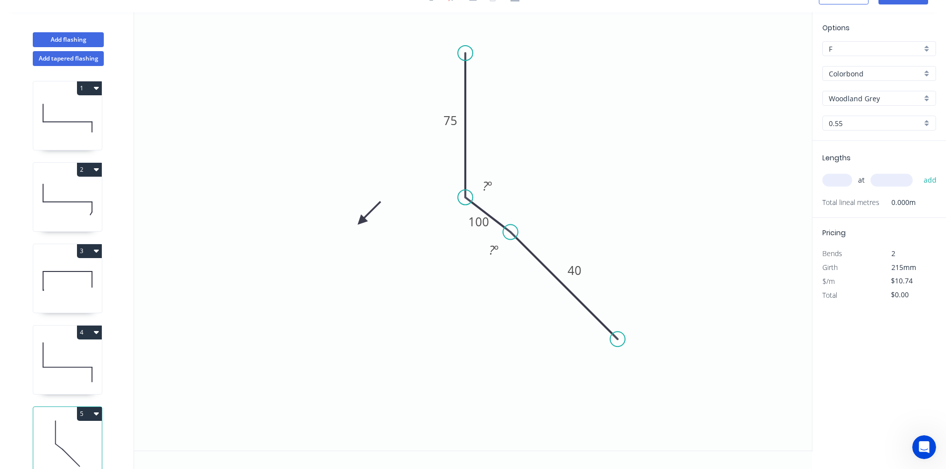
drag, startPoint x: 529, startPoint y: 190, endPoint x: 510, endPoint y: 227, distance: 41.5
click at [510, 227] on circle at bounding box center [510, 232] width 15 height 15
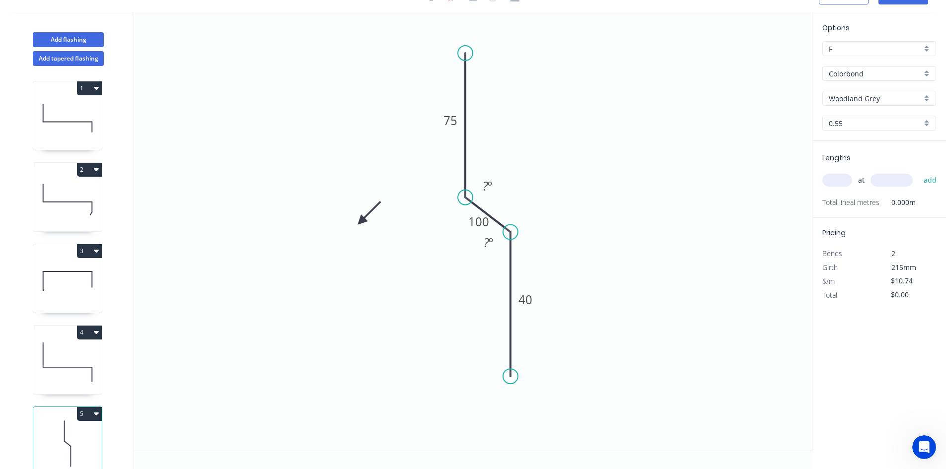
drag, startPoint x: 617, startPoint y: 337, endPoint x: 503, endPoint y: 377, distance: 120.9
click at [503, 377] on circle at bounding box center [510, 376] width 15 height 15
click at [534, 284] on div "Hide angle" at bounding box center [540, 278] width 100 height 20
click at [541, 221] on div "Hide angle" at bounding box center [535, 216] width 100 height 20
click at [497, 79] on div "Crush & Fold" at bounding box center [514, 79] width 100 height 20
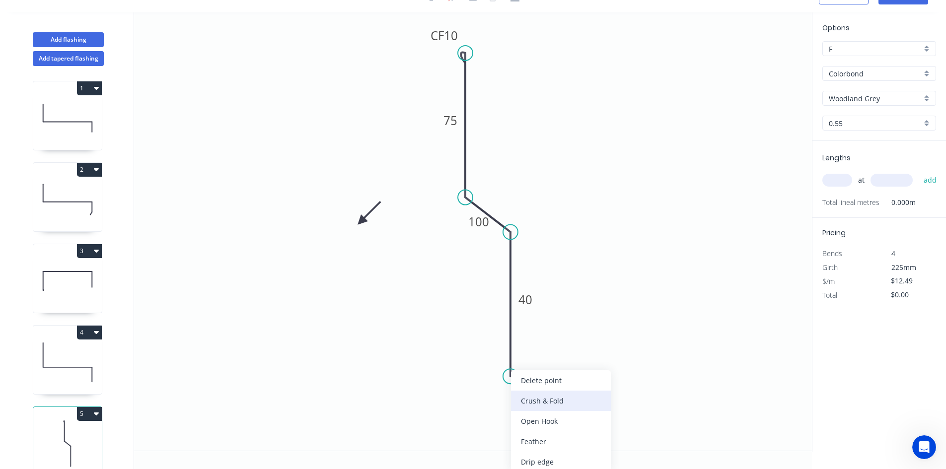
click at [549, 401] on div "Crush & Fold" at bounding box center [561, 401] width 100 height 20
click at [545, 408] on div "Flip bend" at bounding box center [556, 412] width 100 height 20
click at [456, 122] on tspan "75" at bounding box center [450, 120] width 14 height 16
type input "$12.93"
drag, startPoint x: 361, startPoint y: 219, endPoint x: 503, endPoint y: 193, distance: 144.3
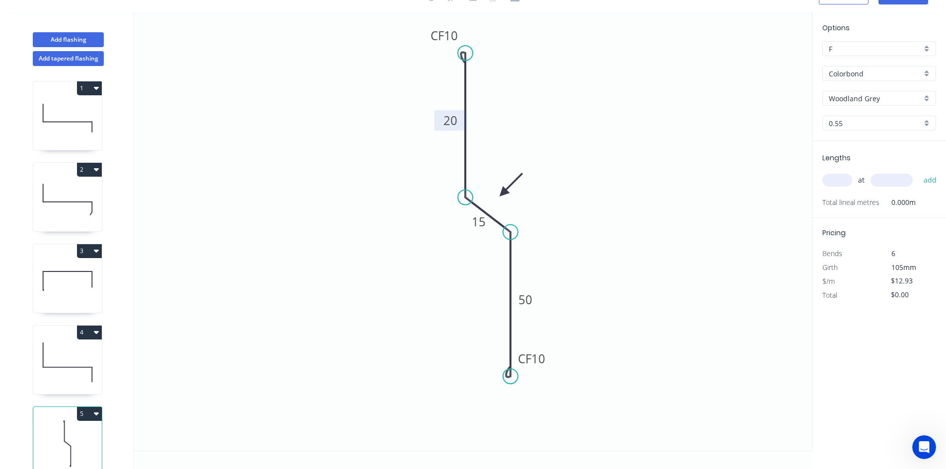
click at [503, 193] on icon at bounding box center [511, 184] width 29 height 29
click at [838, 182] on input "text" at bounding box center [837, 180] width 30 height 13
type input "1"
type input "1600"
click at [919, 172] on button "add" at bounding box center [930, 180] width 23 height 17
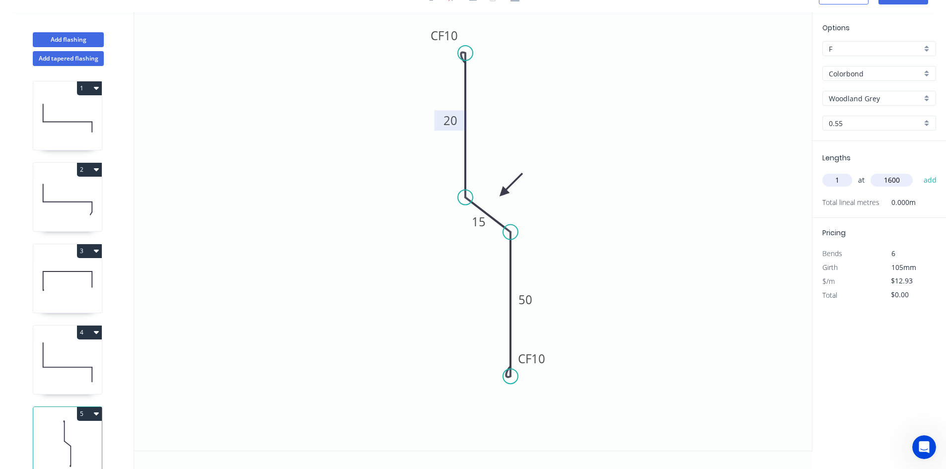
type input "$20.69"
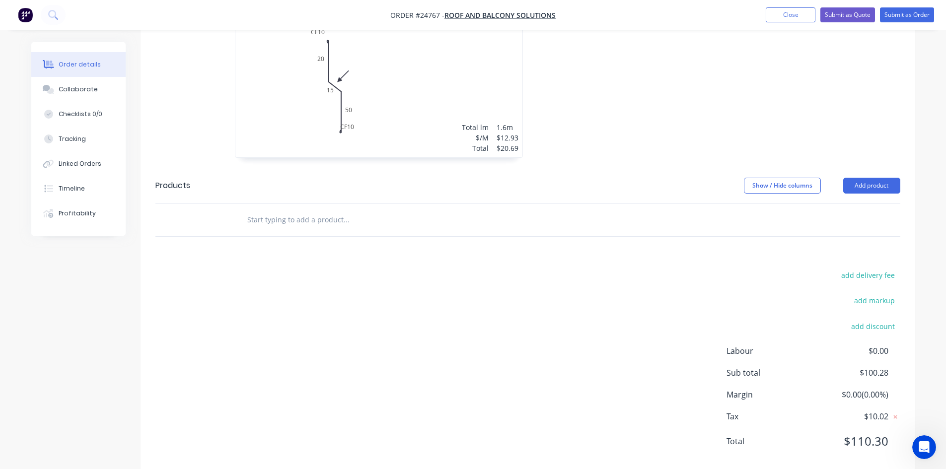
scroll to position [711, 0]
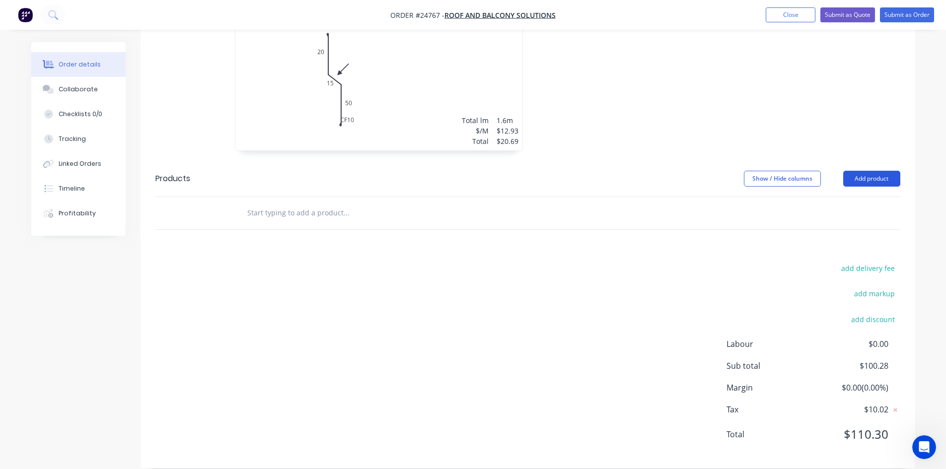
click at [884, 171] on button "Add product" at bounding box center [871, 179] width 57 height 16
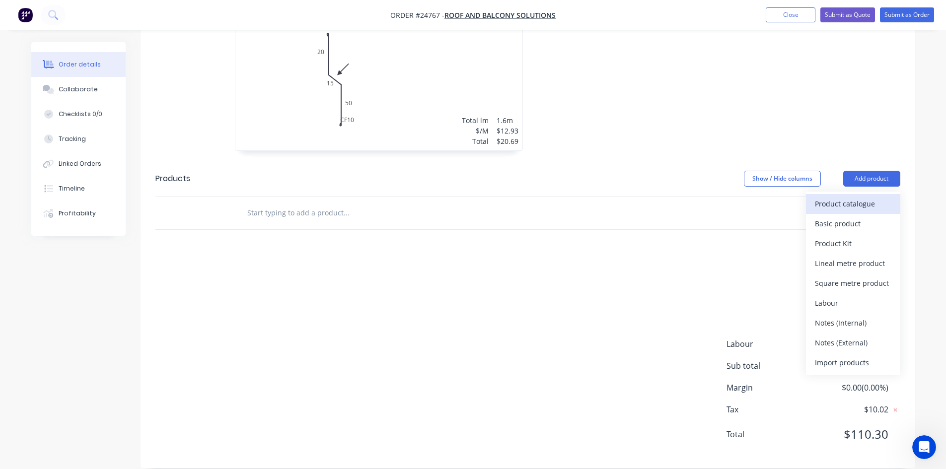
click at [873, 197] on div "Product catalogue" at bounding box center [853, 204] width 76 height 14
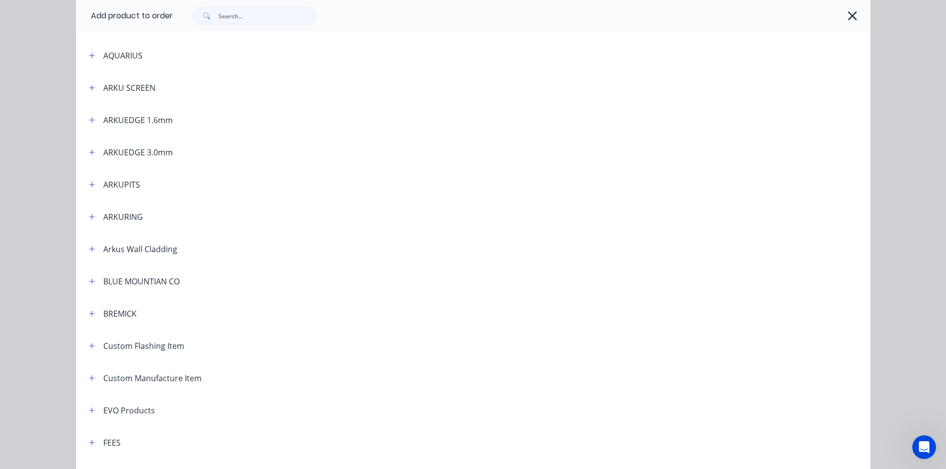
scroll to position [248, 0]
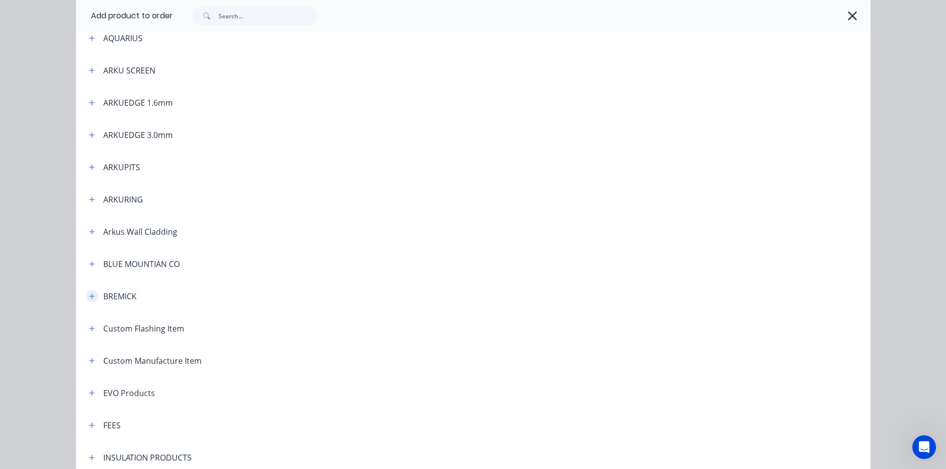
click at [89, 298] on icon "button" at bounding box center [91, 295] width 5 height 5
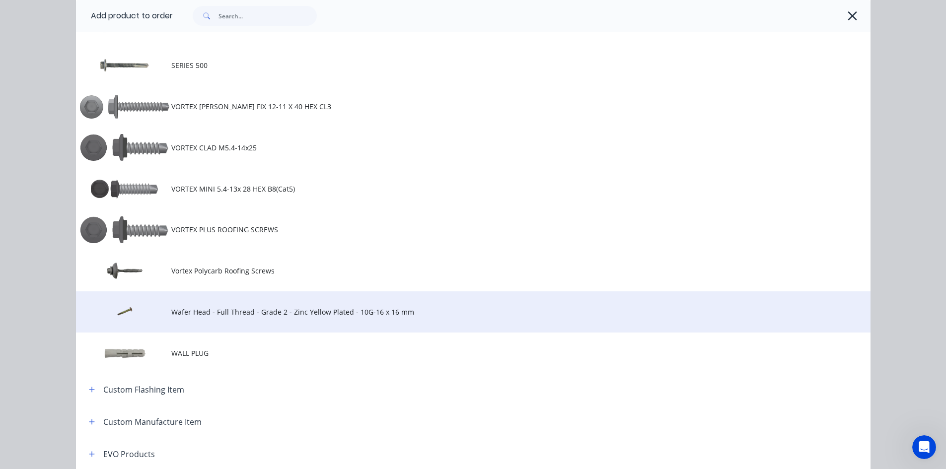
scroll to position [993, 0]
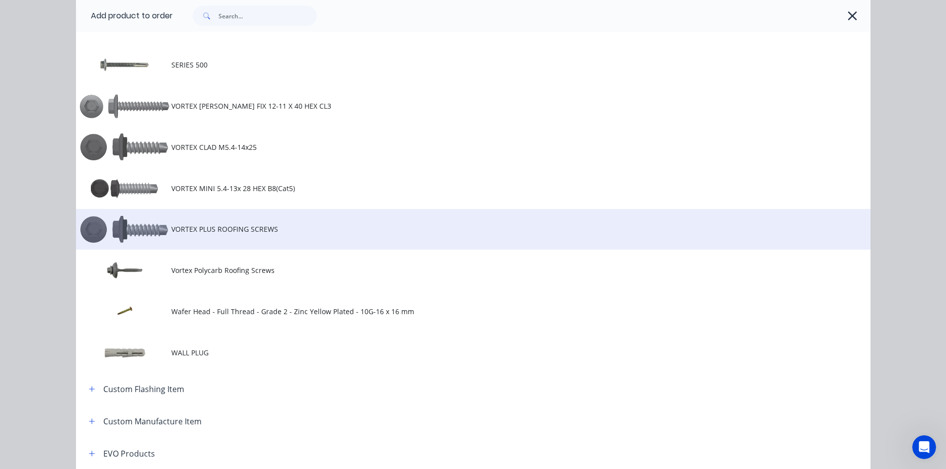
click at [225, 233] on span "VORTEX PLUS ROOFING SCREWS" at bounding box center [450, 229] width 559 height 10
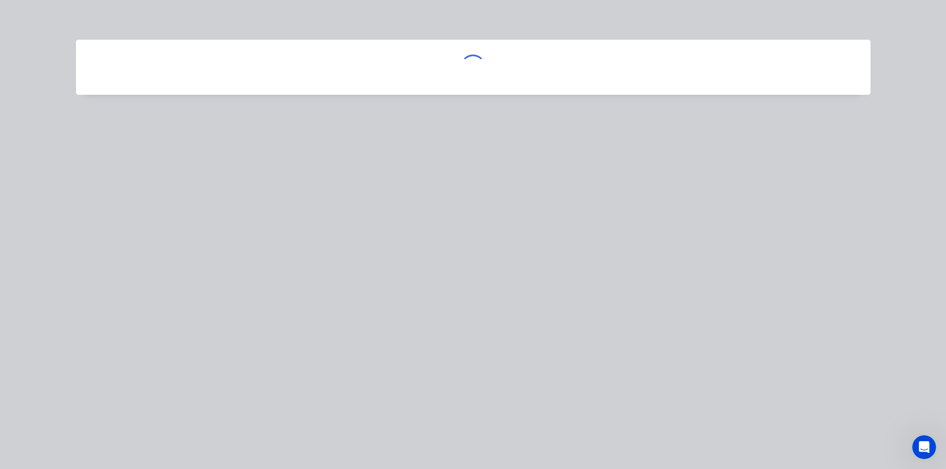
scroll to position [0, 0]
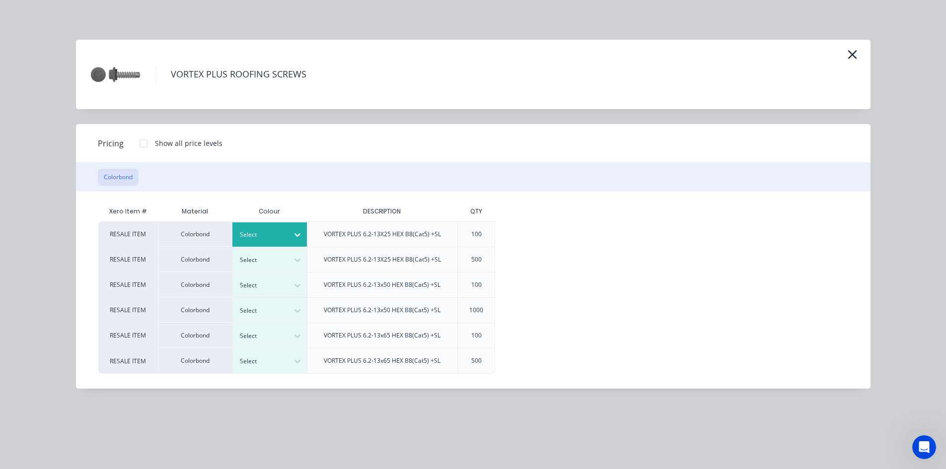
click at [288, 234] on div "Select" at bounding box center [261, 234] width 56 height 13
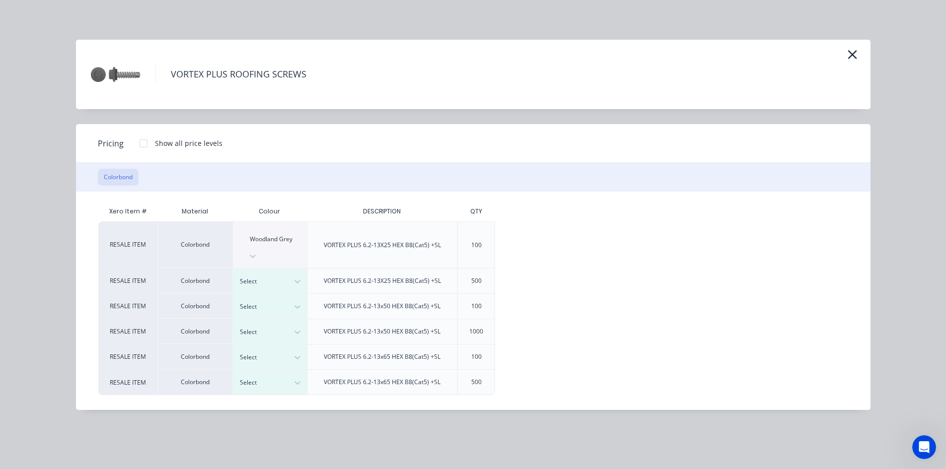
click at [143, 145] on div at bounding box center [144, 144] width 20 height 20
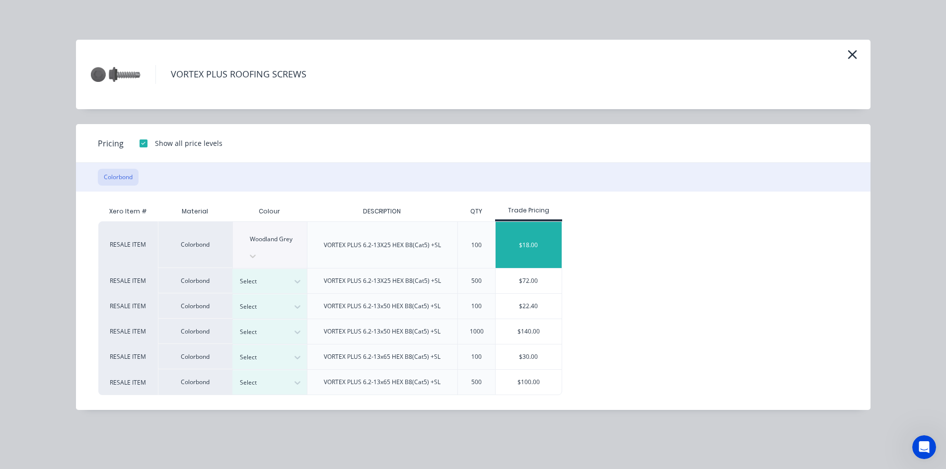
click at [513, 234] on div "$18.00" at bounding box center [529, 245] width 66 height 46
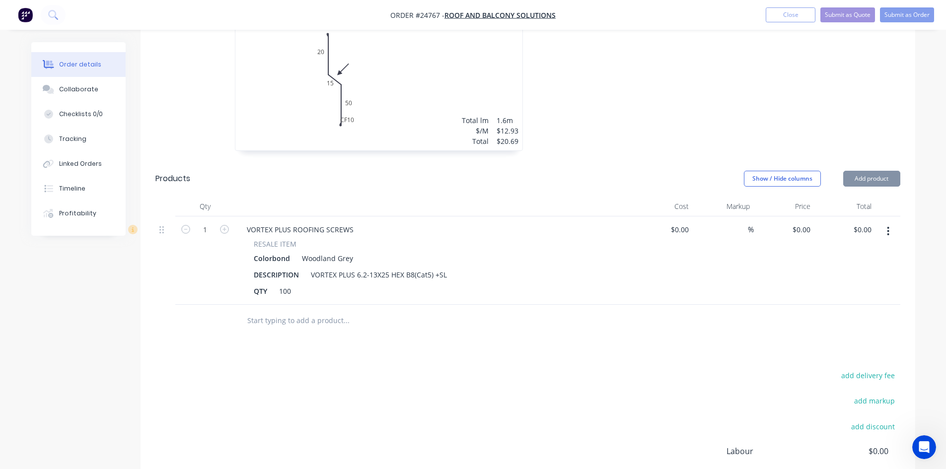
type input "$18.00"
click at [873, 171] on button "Add product" at bounding box center [871, 179] width 57 height 16
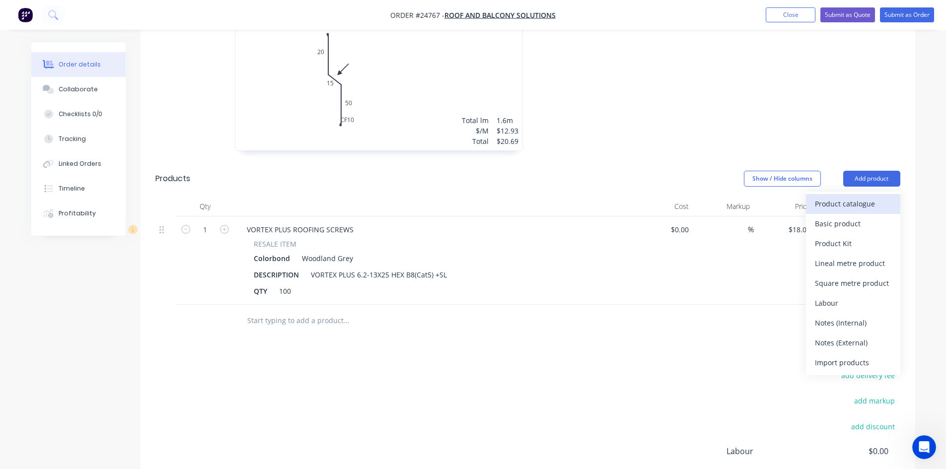
click at [866, 197] on div "Product catalogue" at bounding box center [853, 204] width 76 height 14
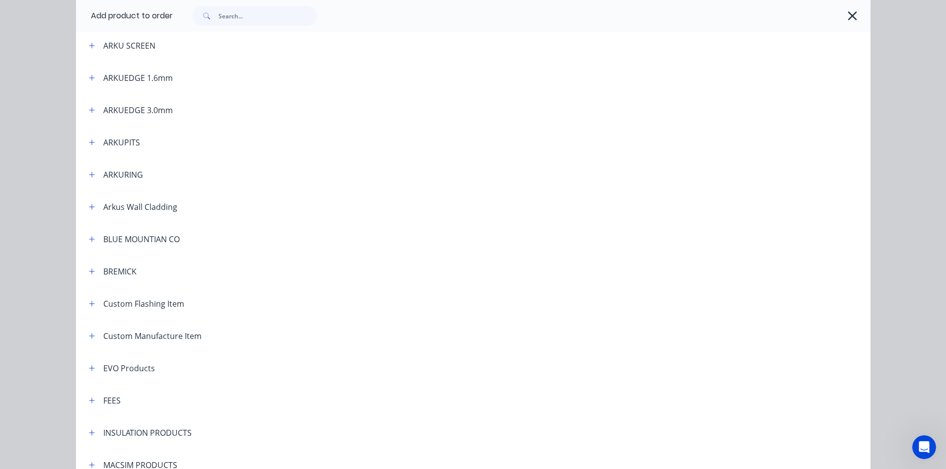
scroll to position [298, 0]
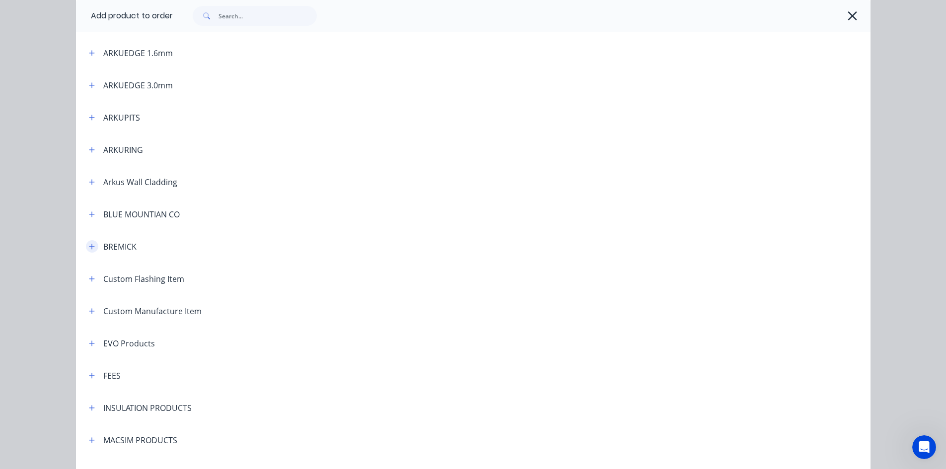
click at [89, 248] on icon "button" at bounding box center [91, 246] width 5 height 5
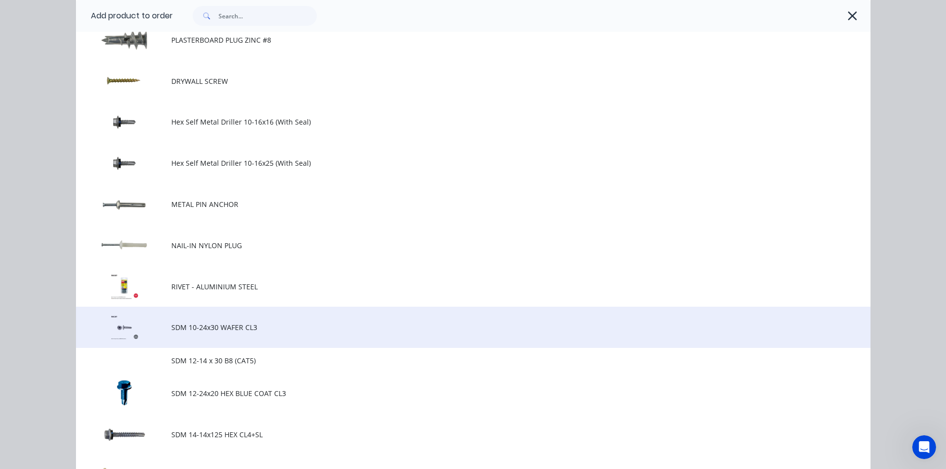
scroll to position [546, 0]
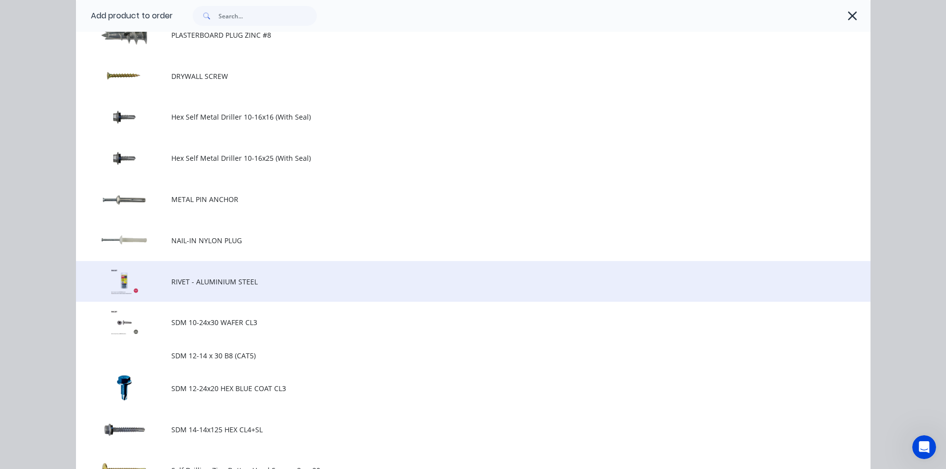
click at [217, 283] on span "RIVET - ALUMINIUM STEEL" at bounding box center [450, 282] width 559 height 10
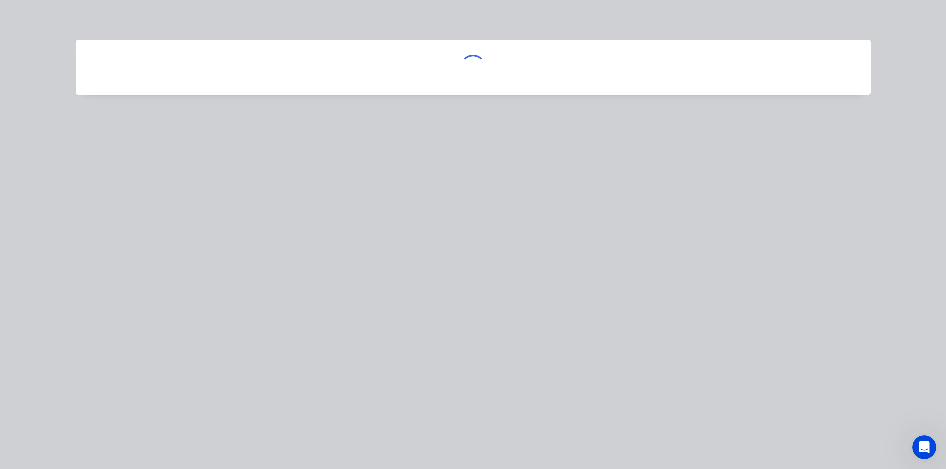
scroll to position [0, 0]
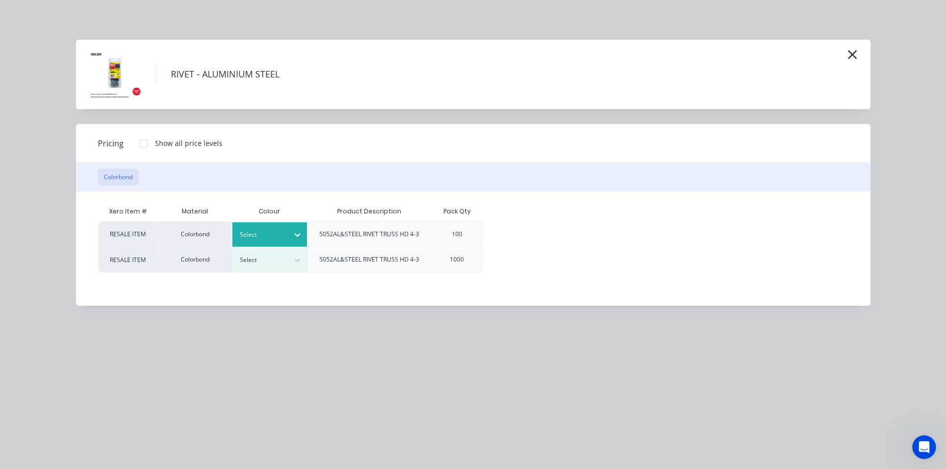
click at [254, 236] on div at bounding box center [262, 234] width 45 height 11
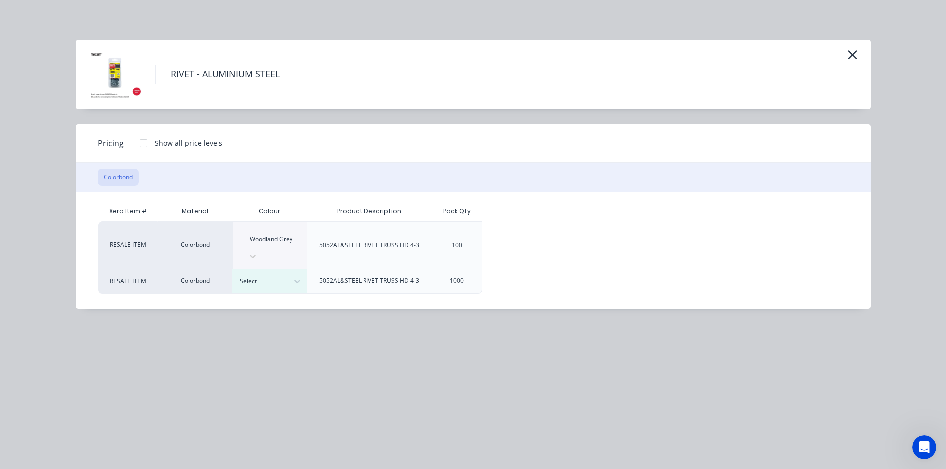
click at [144, 144] on div at bounding box center [144, 144] width 20 height 20
click at [528, 238] on div "$5.00" at bounding box center [516, 245] width 66 height 46
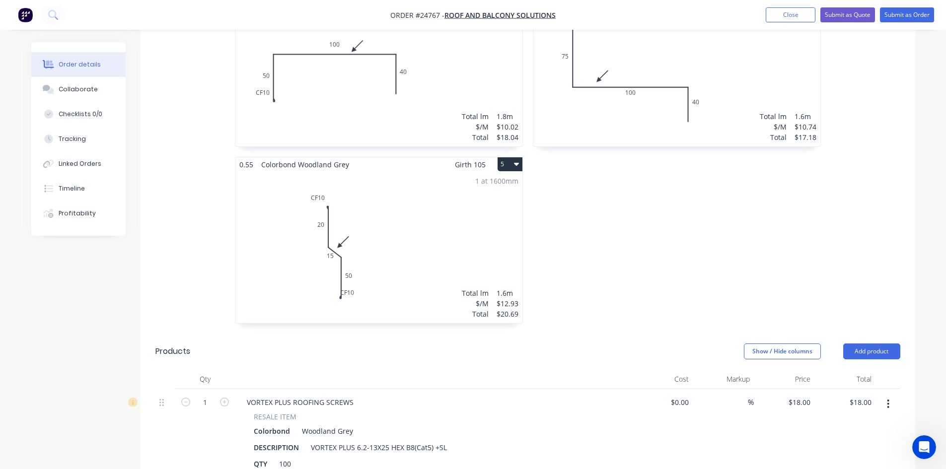
scroll to position [509, 0]
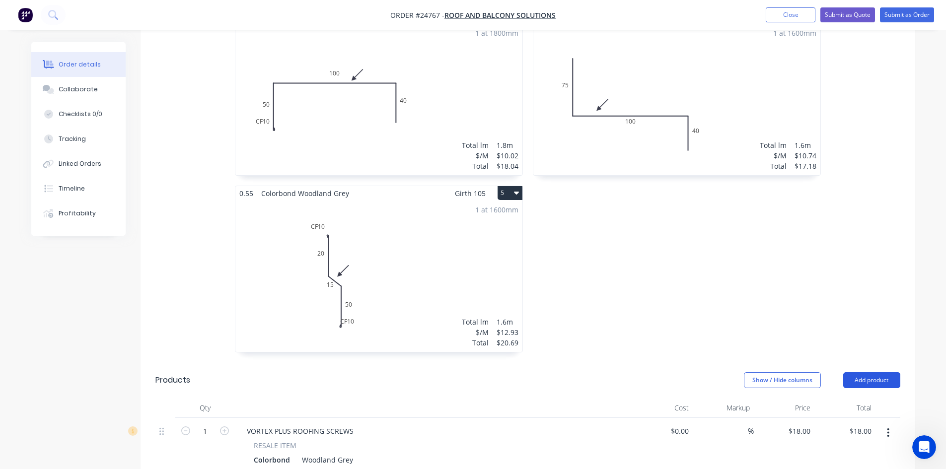
click at [888, 372] on button "Add product" at bounding box center [871, 380] width 57 height 16
click at [873, 398] on div "Product catalogue" at bounding box center [853, 405] width 76 height 14
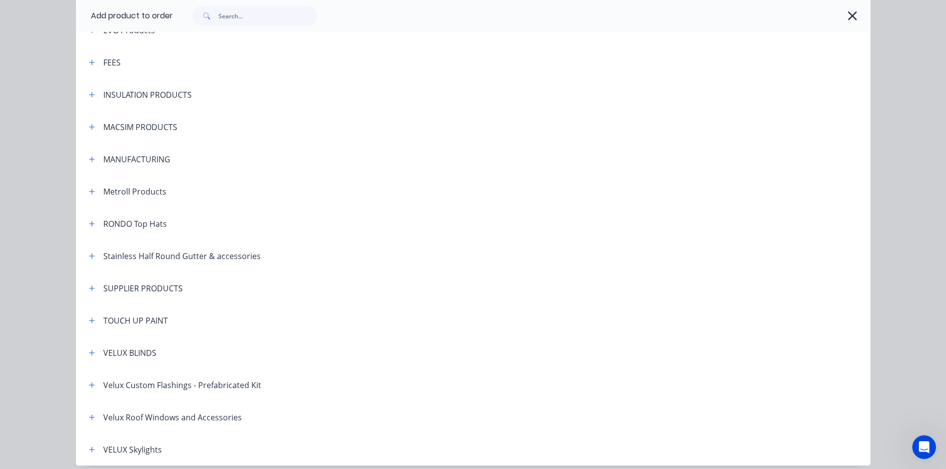
scroll to position [651, 0]
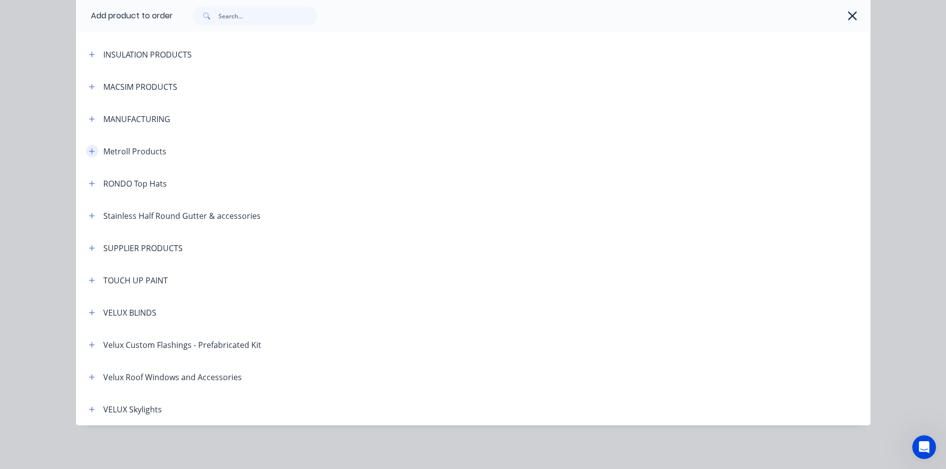
click at [89, 149] on icon "button" at bounding box center [92, 151] width 6 height 7
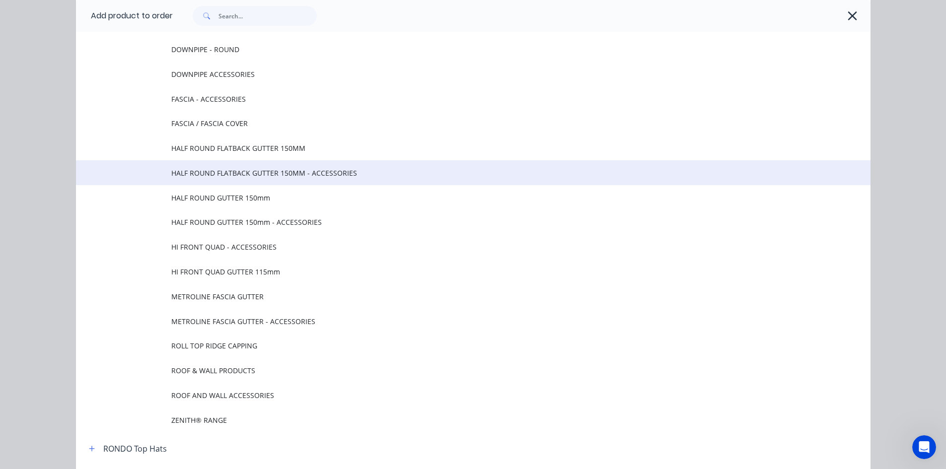
scroll to position [850, 0]
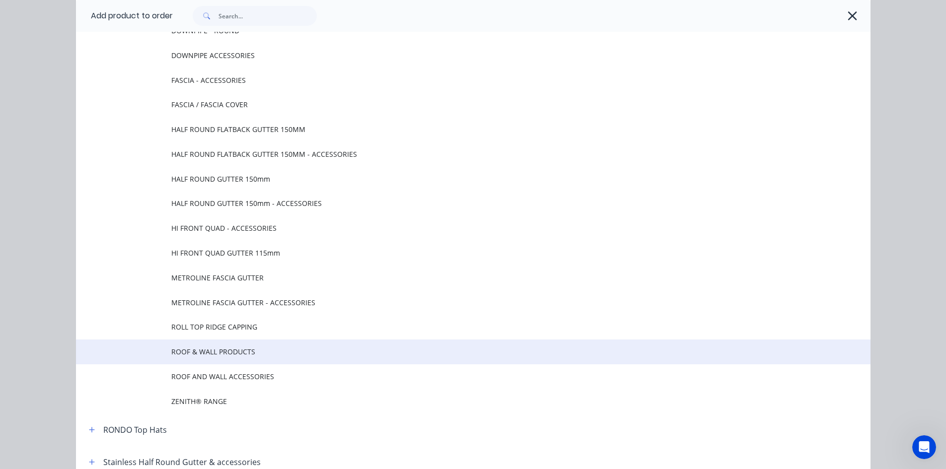
click at [228, 349] on span "ROOF & WALL PRODUCTS" at bounding box center [450, 352] width 559 height 10
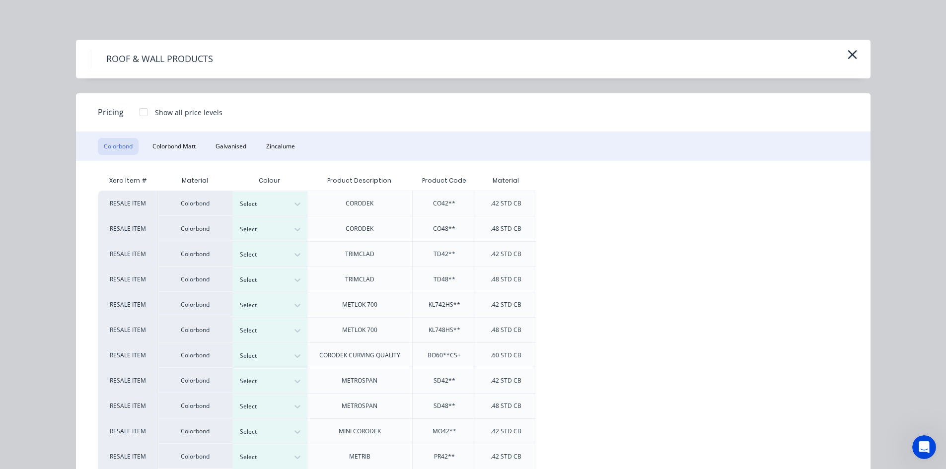
scroll to position [80, 0]
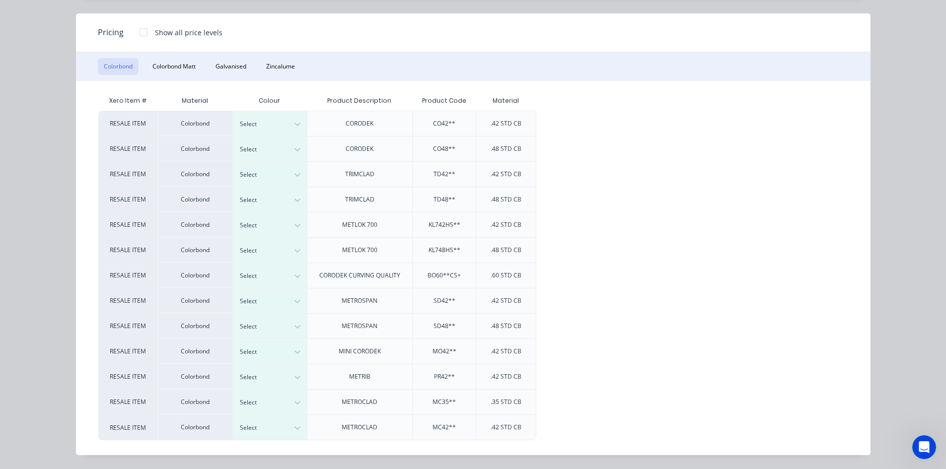
click at [138, 31] on div at bounding box center [144, 32] width 20 height 20
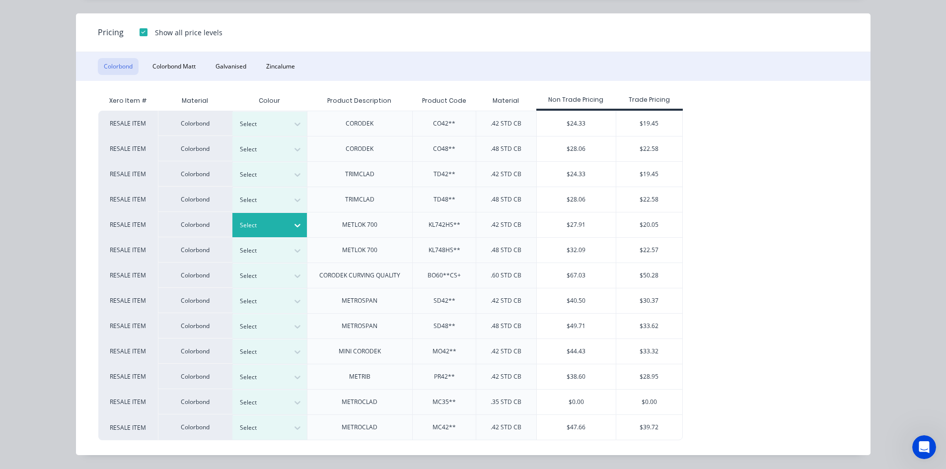
click at [262, 227] on div at bounding box center [262, 225] width 45 height 11
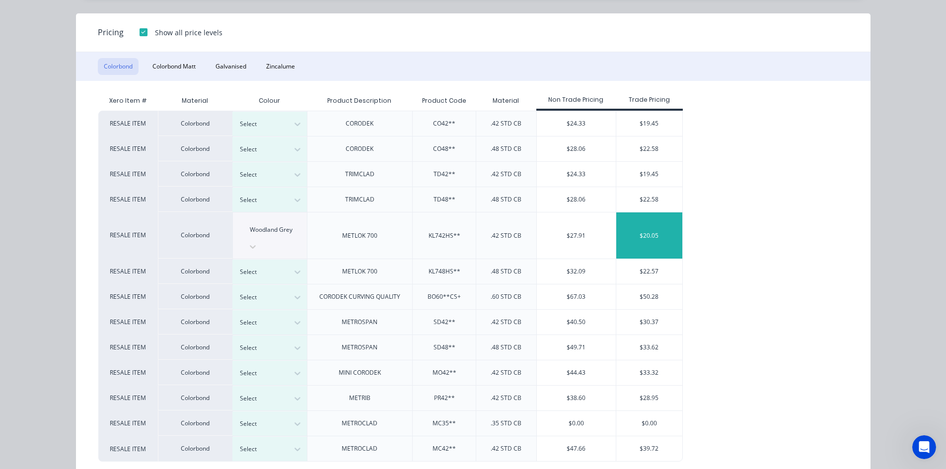
click at [664, 221] on div "$20.05" at bounding box center [649, 236] width 66 height 46
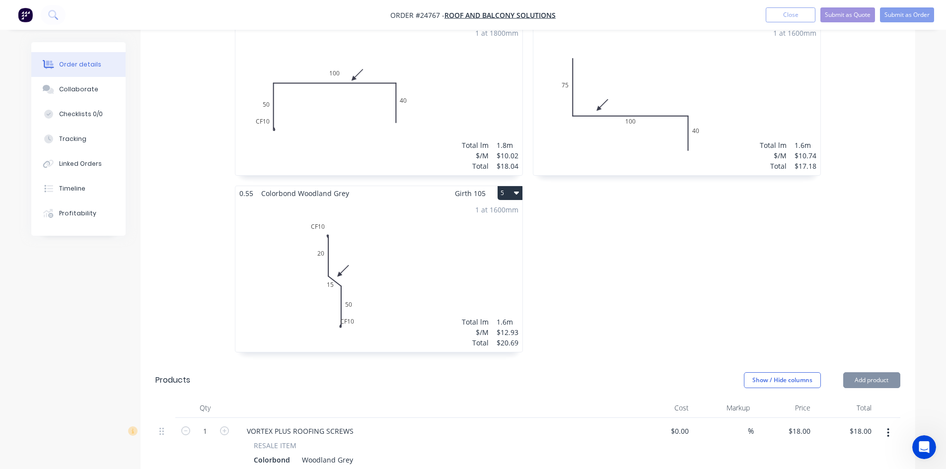
type input "$20.05"
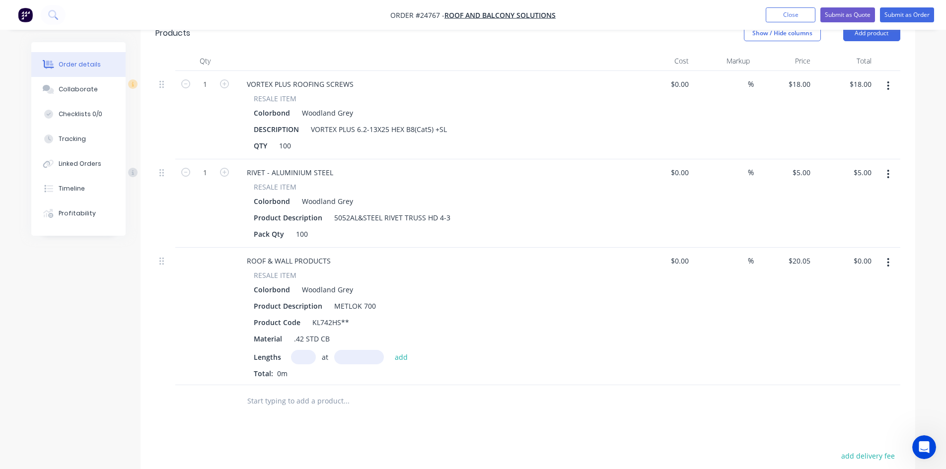
scroll to position [857, 0]
drag, startPoint x: 372, startPoint y: 289, endPoint x: 321, endPoint y: 287, distance: 50.7
click at [321, 298] on div "Product Description METLOK 700" at bounding box center [431, 305] width 363 height 14
click at [303, 350] on input "text" at bounding box center [303, 357] width 25 height 14
type input "2"
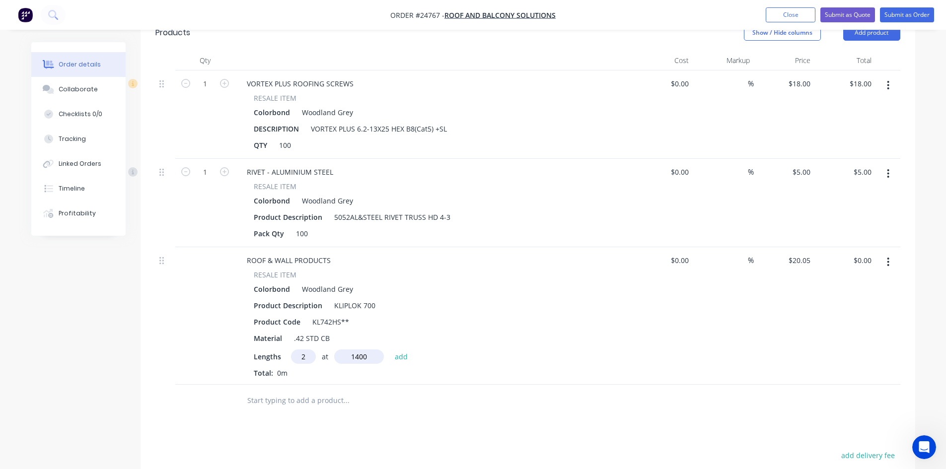
type input "1400"
click at [390, 350] on button "add" at bounding box center [401, 356] width 23 height 13
type input "$56.14"
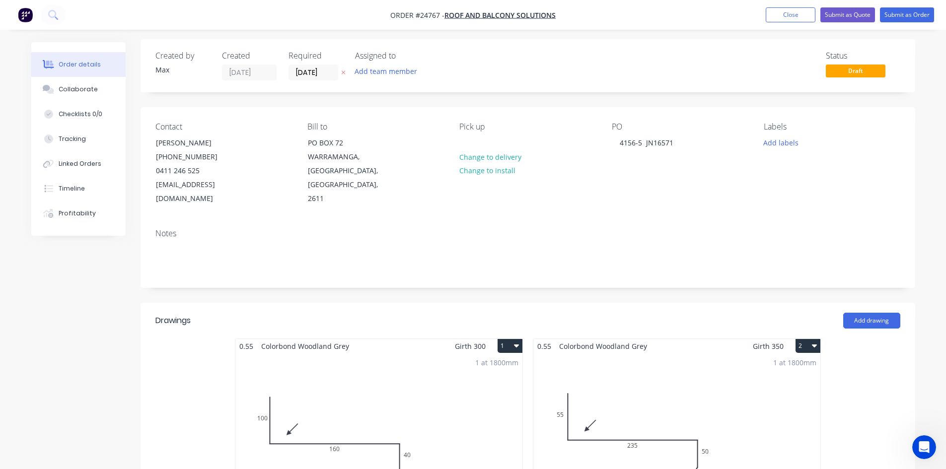
scroll to position [0, 0]
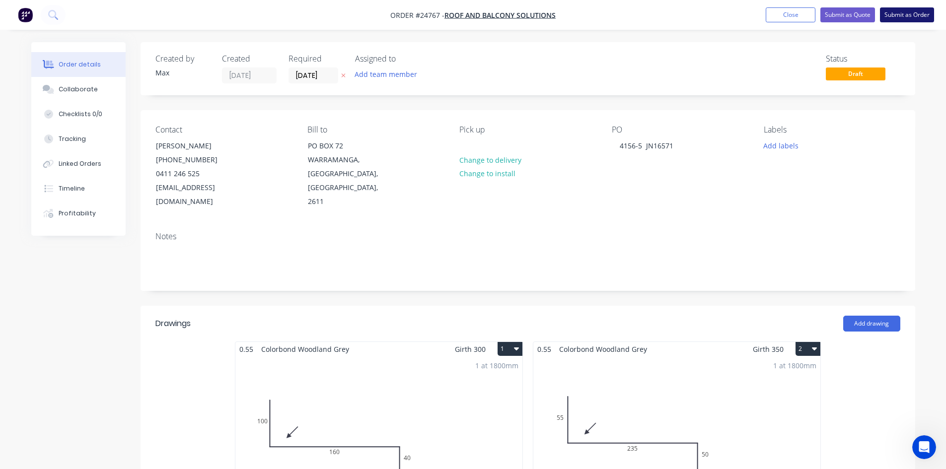
click at [899, 16] on button "Submit as Order" at bounding box center [907, 14] width 54 height 15
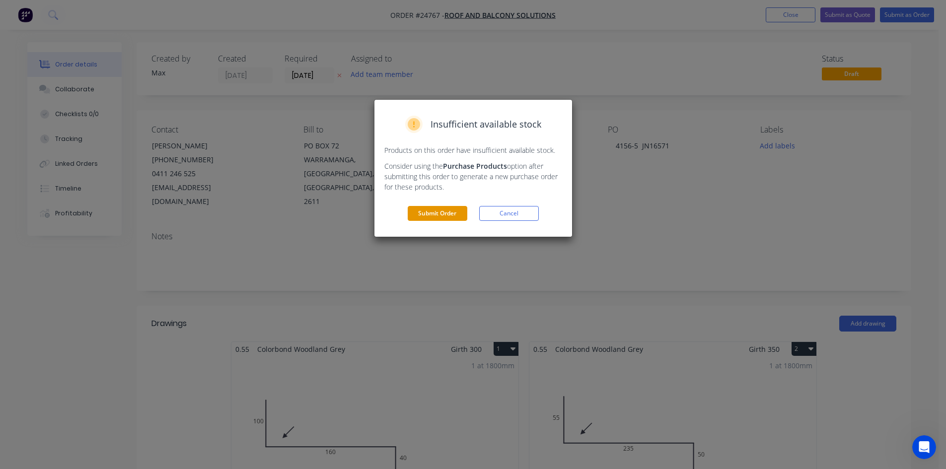
click at [447, 214] on button "Submit Order" at bounding box center [438, 213] width 60 height 15
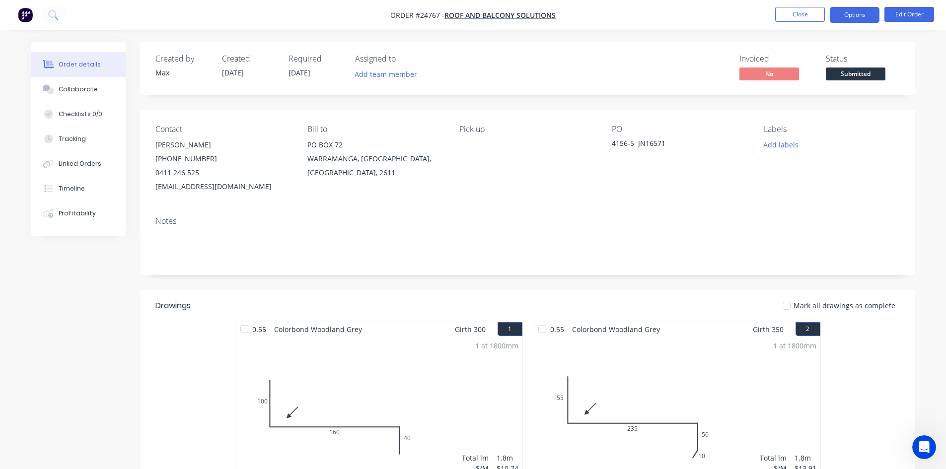
click at [854, 16] on button "Options" at bounding box center [855, 15] width 50 height 16
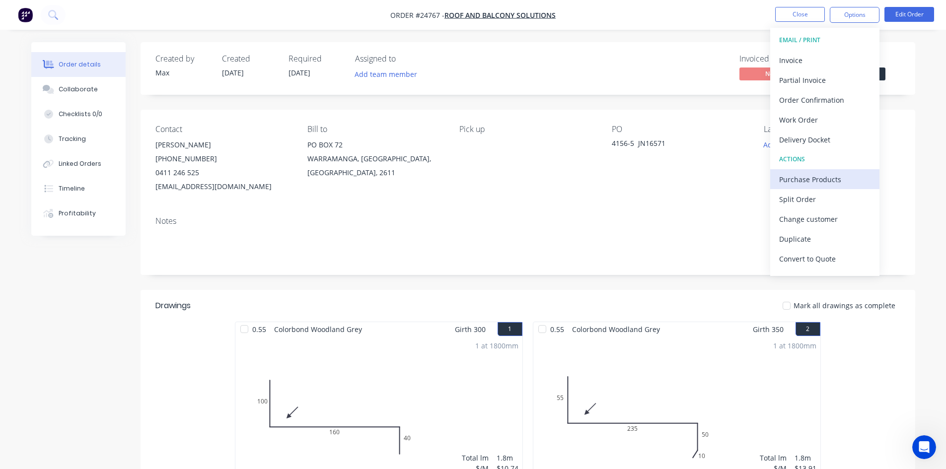
click at [814, 179] on div "Purchase Products" at bounding box center [824, 179] width 91 height 14
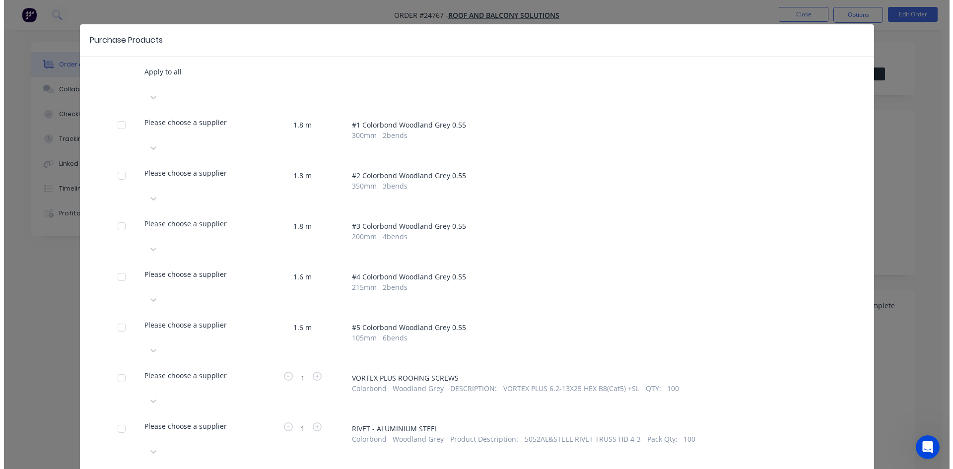
scroll to position [397, 0]
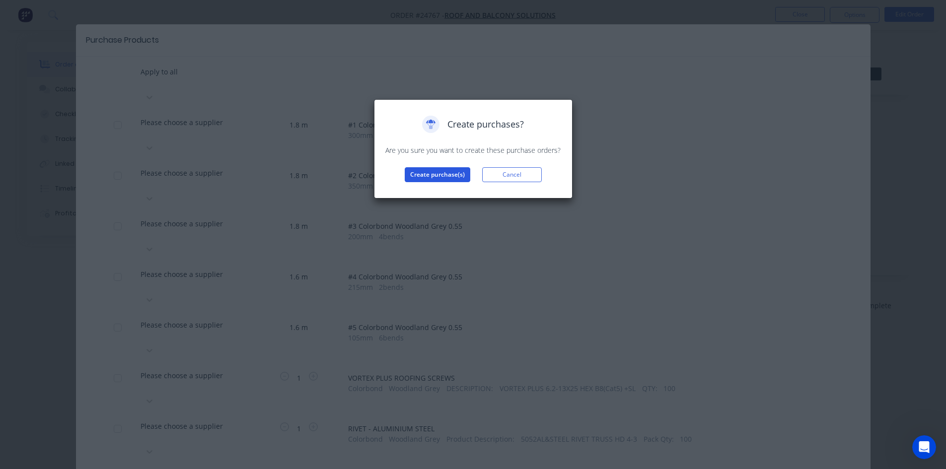
click at [450, 175] on button "Create purchase(s)" at bounding box center [438, 174] width 66 height 15
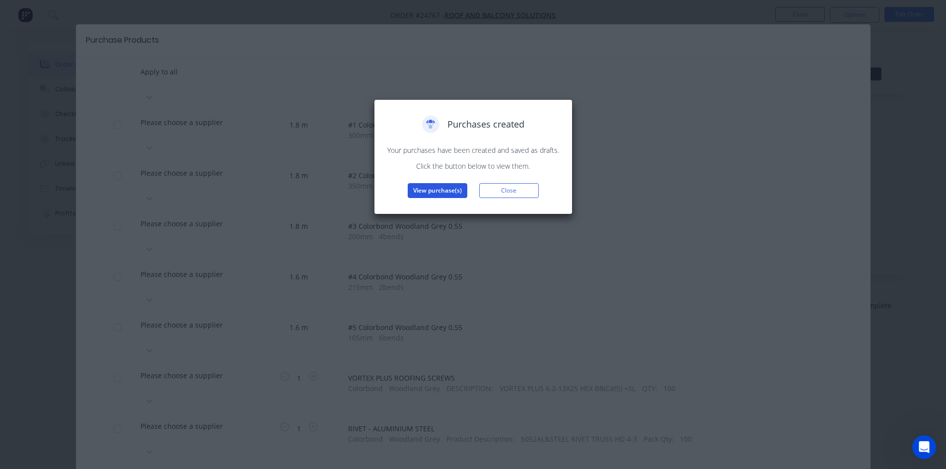
click at [443, 192] on button "View purchase(s)" at bounding box center [438, 190] width 60 height 15
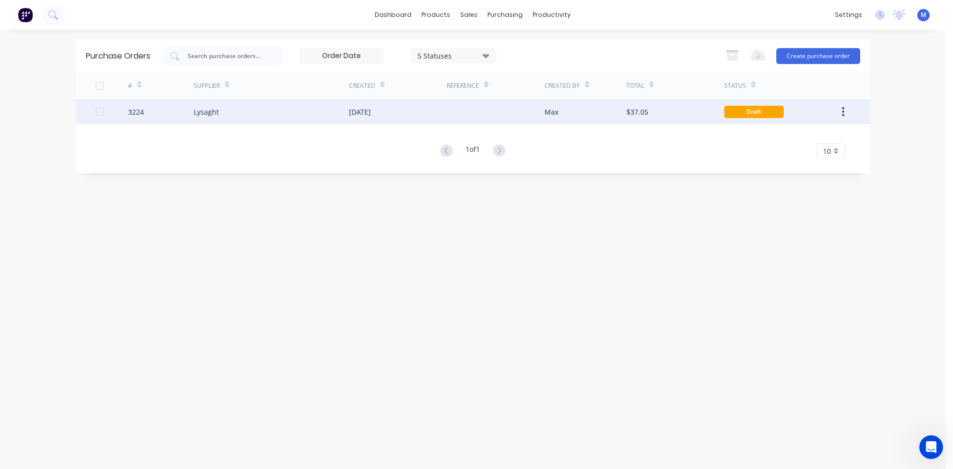
click at [514, 107] on div at bounding box center [496, 111] width 98 height 25
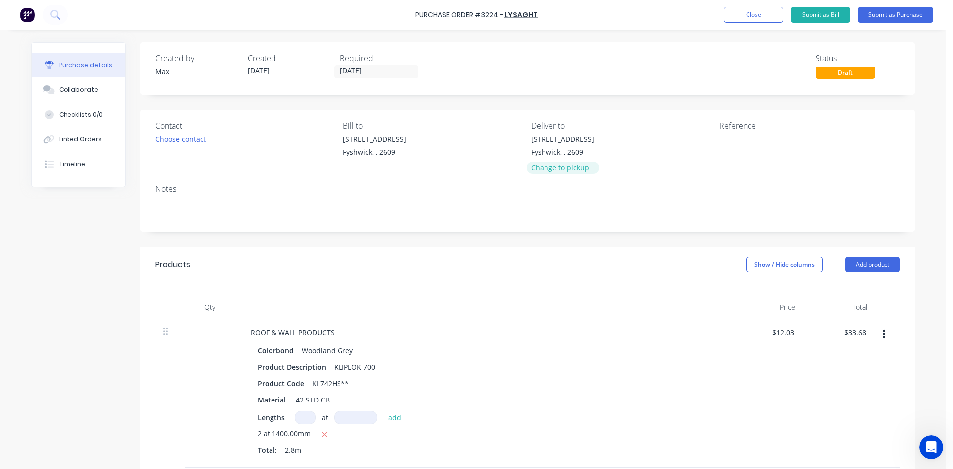
click at [548, 171] on div "Change to pickup" at bounding box center [562, 167] width 63 height 10
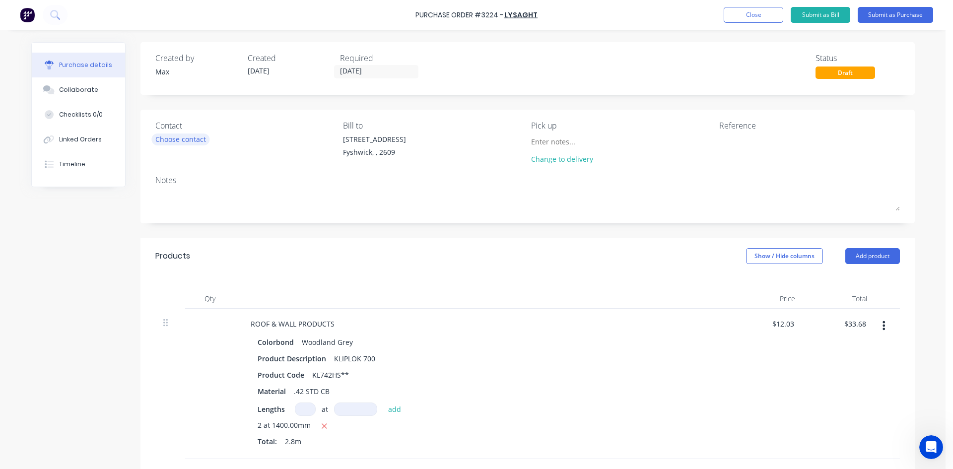
click at [186, 143] on div "Choose contact" at bounding box center [180, 139] width 51 height 10
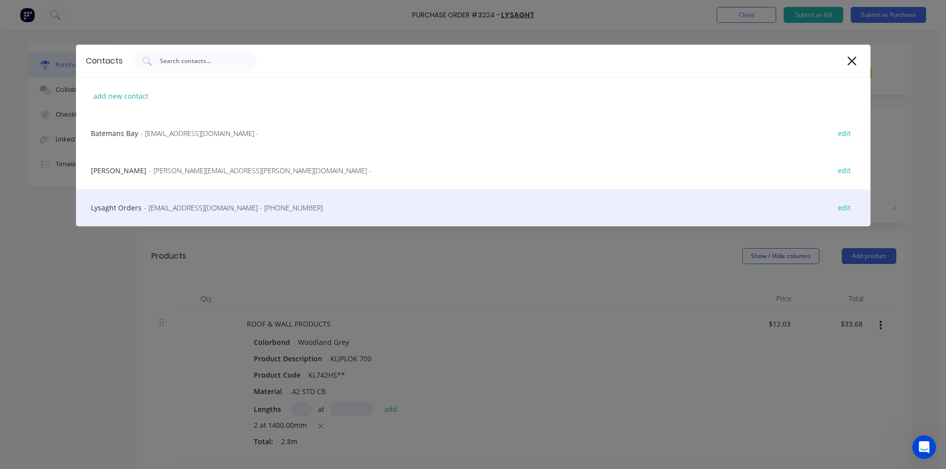
click at [223, 214] on div "Lysaght Orders - [EMAIL_ADDRESS][DOMAIN_NAME] - [PHONE_NUMBER] edit" at bounding box center [473, 207] width 794 height 37
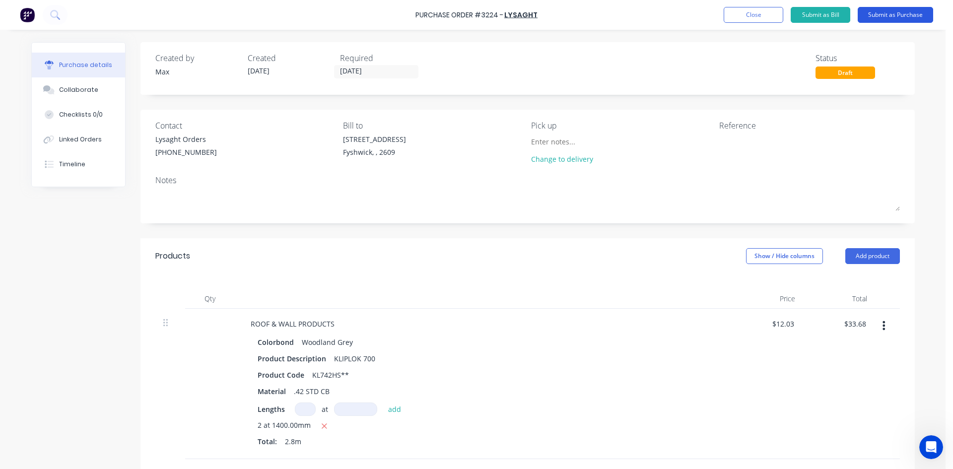
click at [894, 14] on button "Submit as Purchase" at bounding box center [895, 15] width 75 height 16
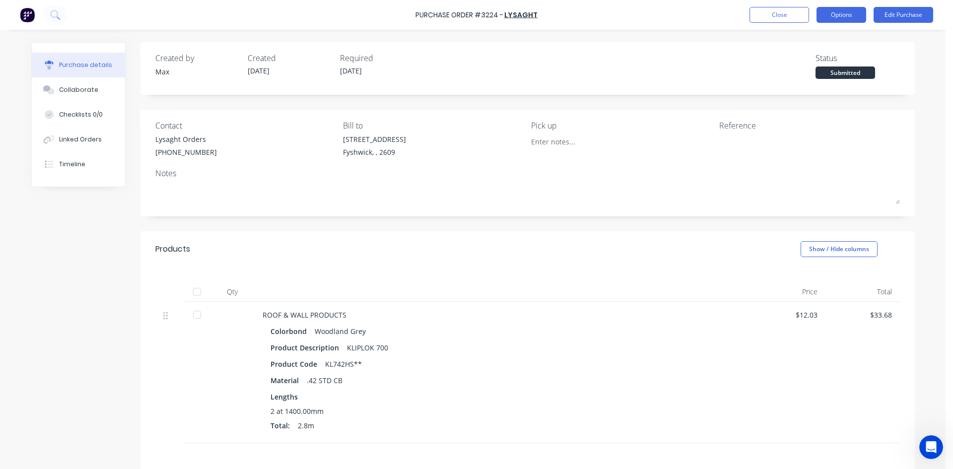
click at [851, 21] on button "Options" at bounding box center [842, 15] width 50 height 16
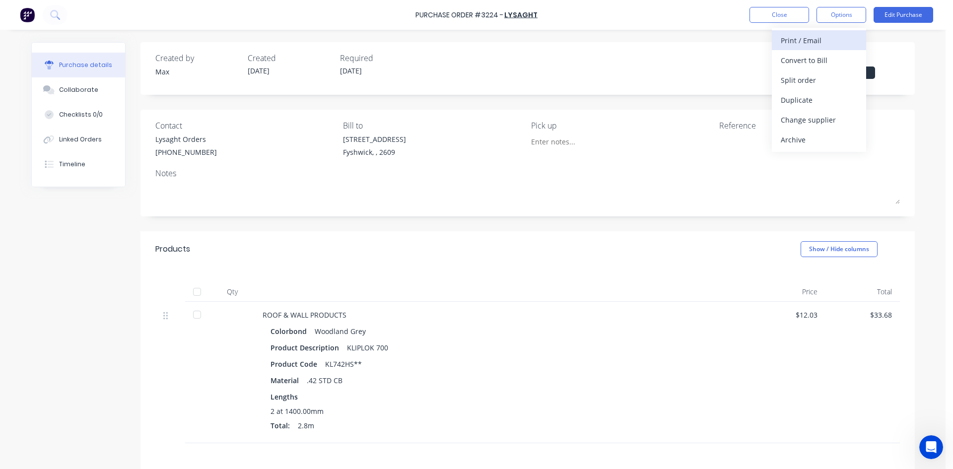
click at [827, 41] on div "Print / Email" at bounding box center [819, 40] width 76 height 14
click at [828, 82] on div "Without pricing" at bounding box center [819, 80] width 76 height 14
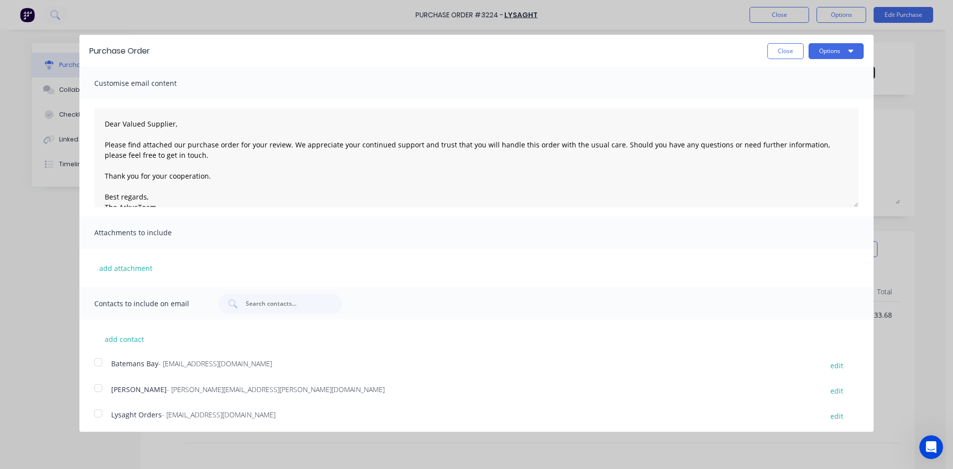
click at [99, 417] on div at bounding box center [98, 414] width 20 height 20
click at [833, 52] on button "Options" at bounding box center [836, 51] width 55 height 16
click at [793, 96] on div "Email" at bounding box center [817, 96] width 76 height 14
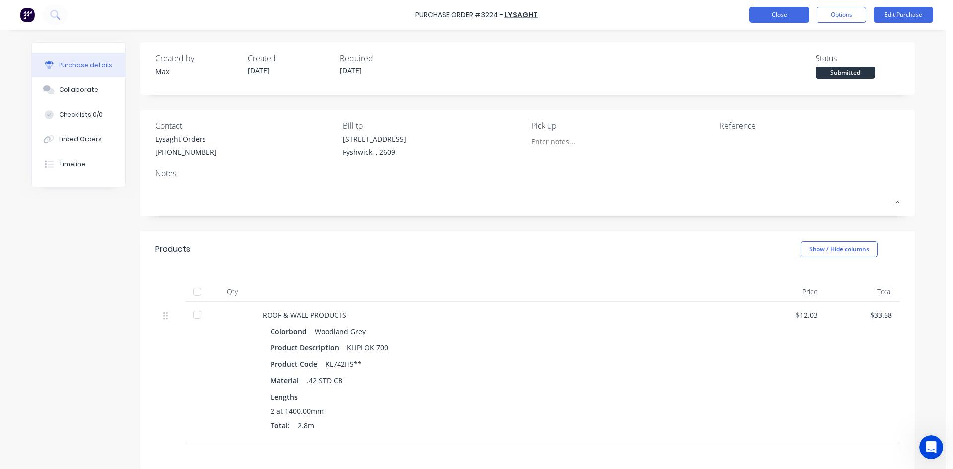
click at [772, 10] on button "Close" at bounding box center [780, 15] width 60 height 16
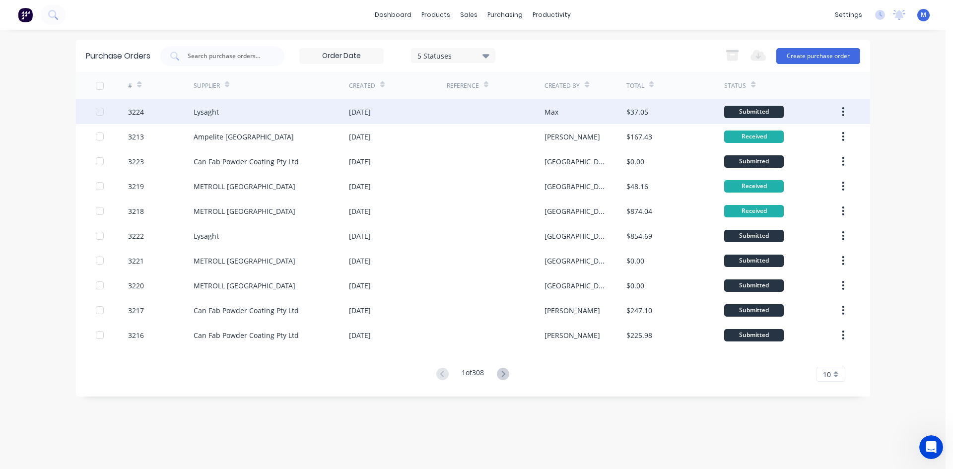
click at [266, 109] on div "Lysaght" at bounding box center [271, 111] width 155 height 25
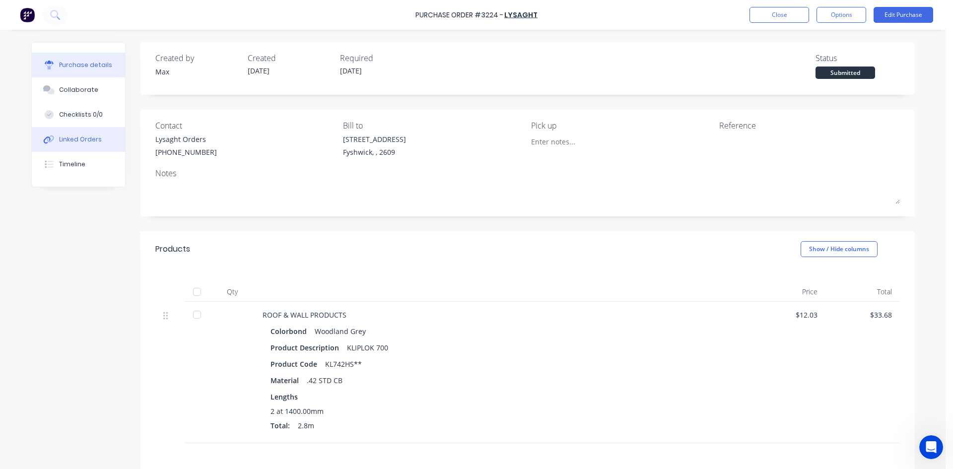
click at [84, 143] on div "Linked Orders" at bounding box center [80, 139] width 43 height 9
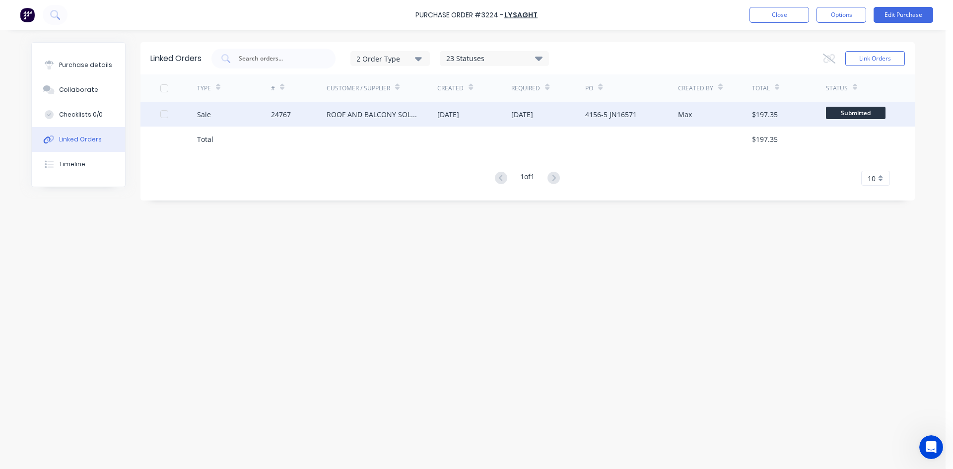
click at [401, 110] on div "ROOF AND BALCONY SOLUTIONS" at bounding box center [372, 114] width 91 height 10
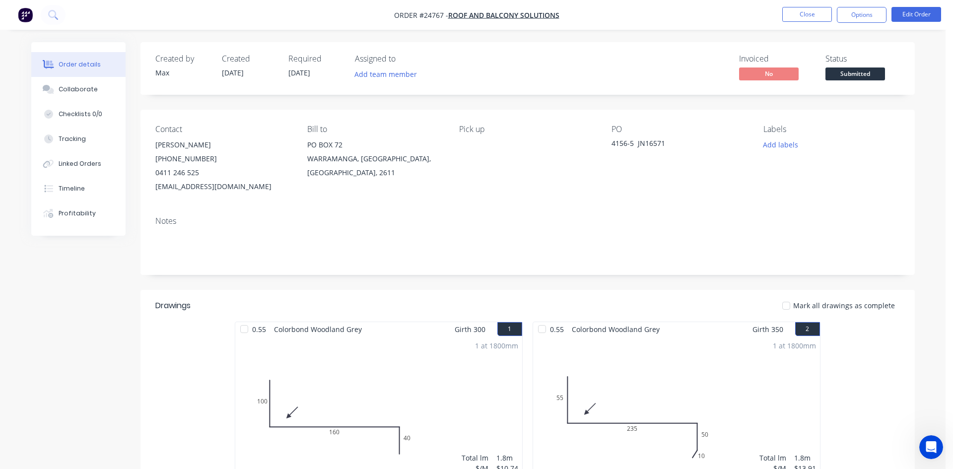
click at [847, 78] on span "Submitted" at bounding box center [856, 74] width 60 height 12
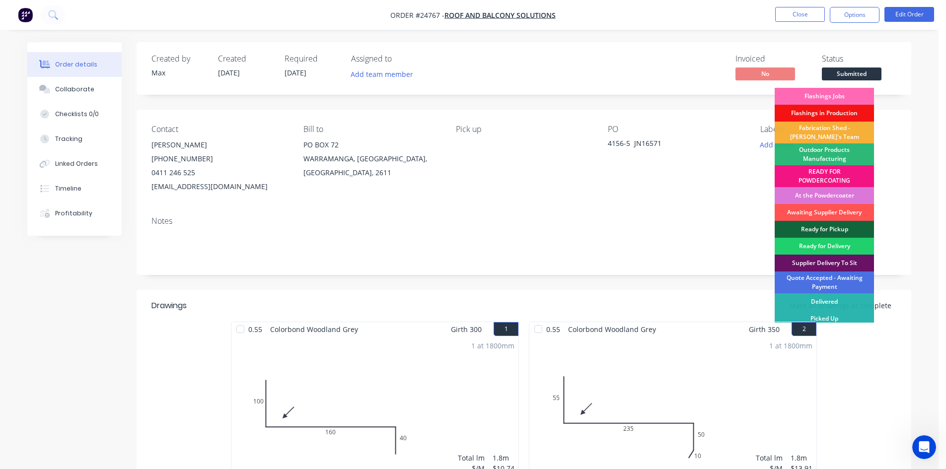
click at [830, 91] on div "Flashings Jobs" at bounding box center [824, 96] width 99 height 17
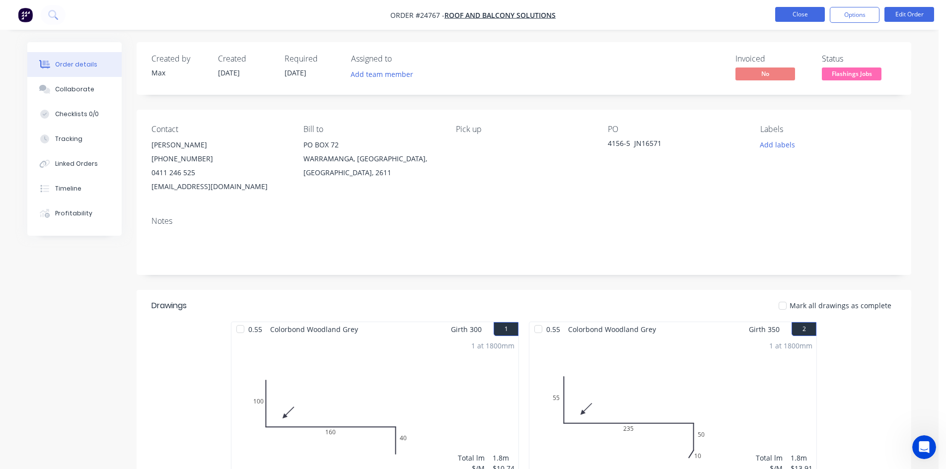
click at [802, 17] on button "Close" at bounding box center [800, 14] width 50 height 15
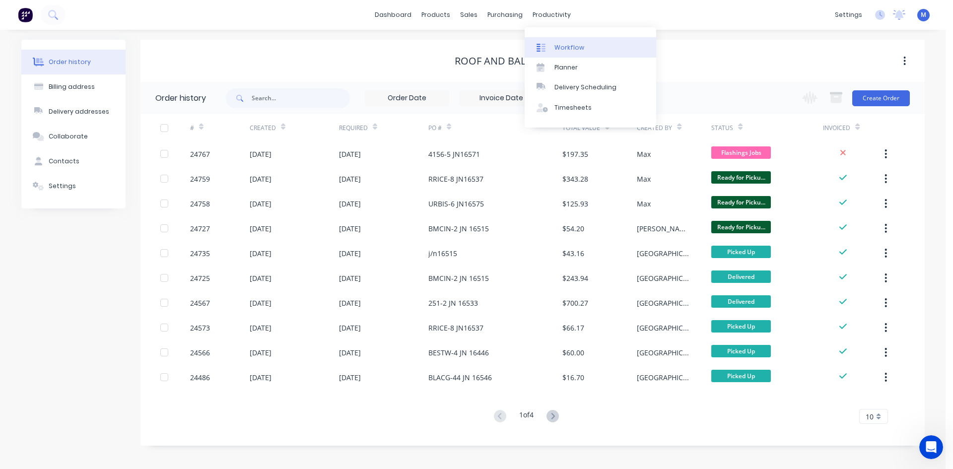
click at [565, 46] on div "Workflow" at bounding box center [570, 47] width 30 height 9
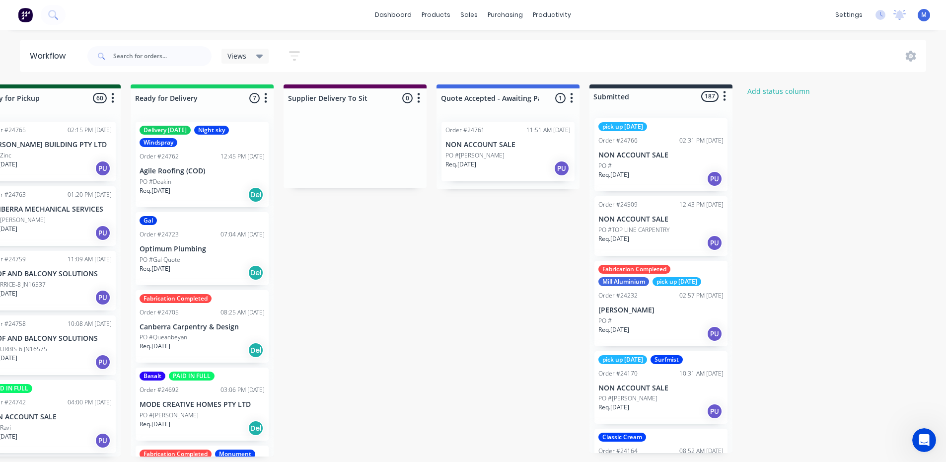
scroll to position [0, 1142]
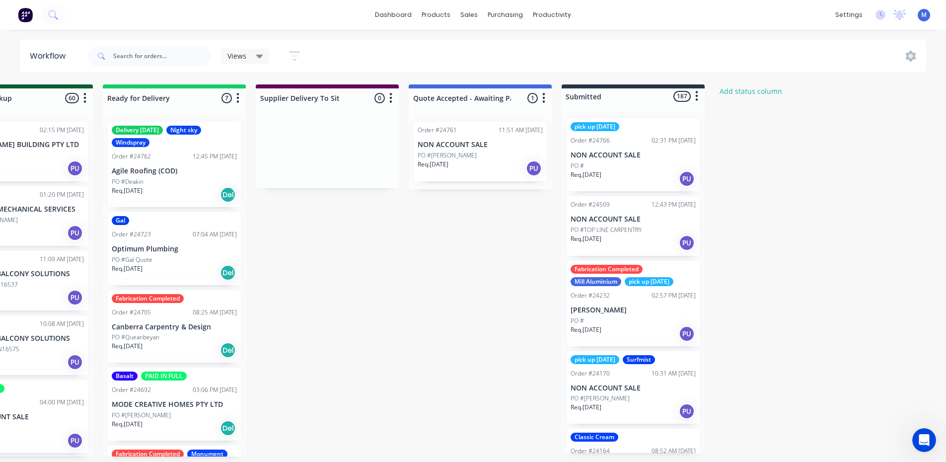
click at [484, 169] on div "Req. [DATE] PU" at bounding box center [480, 168] width 125 height 17
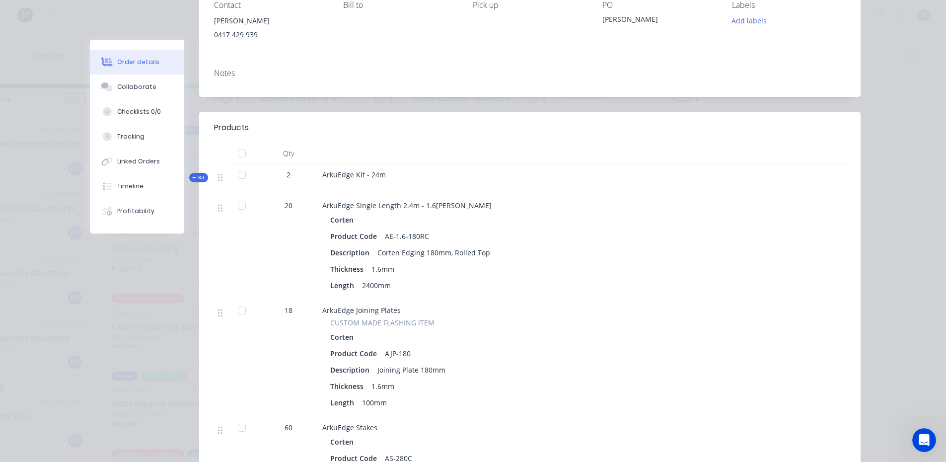
scroll to position [0, 0]
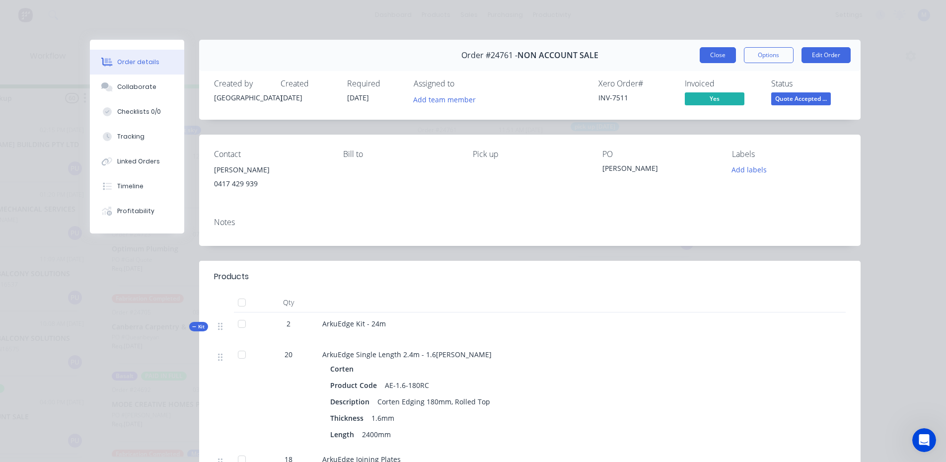
click at [707, 56] on button "Close" at bounding box center [718, 55] width 36 height 16
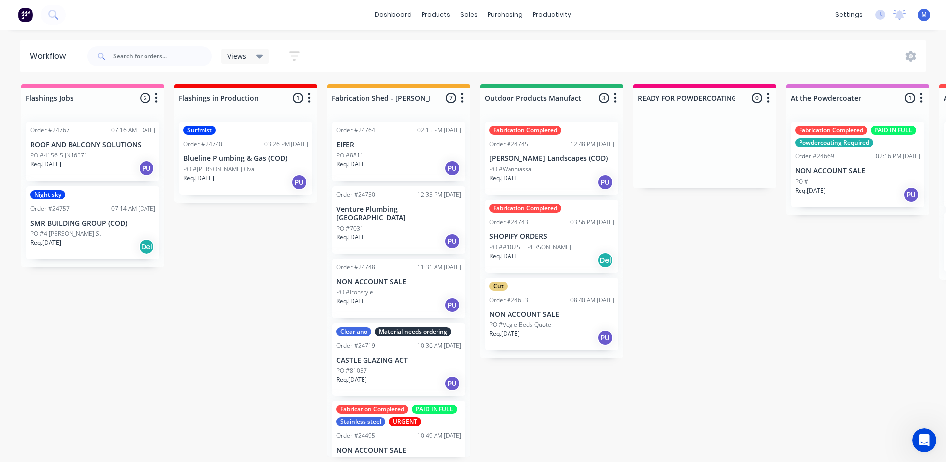
click at [88, 242] on div "Req. [DATE] Del" at bounding box center [92, 246] width 125 height 17
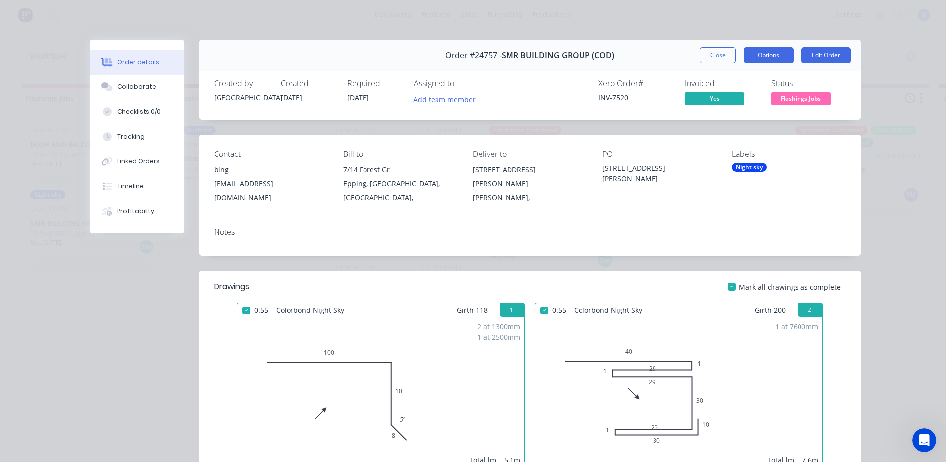
click at [764, 54] on button "Options" at bounding box center [769, 55] width 50 height 16
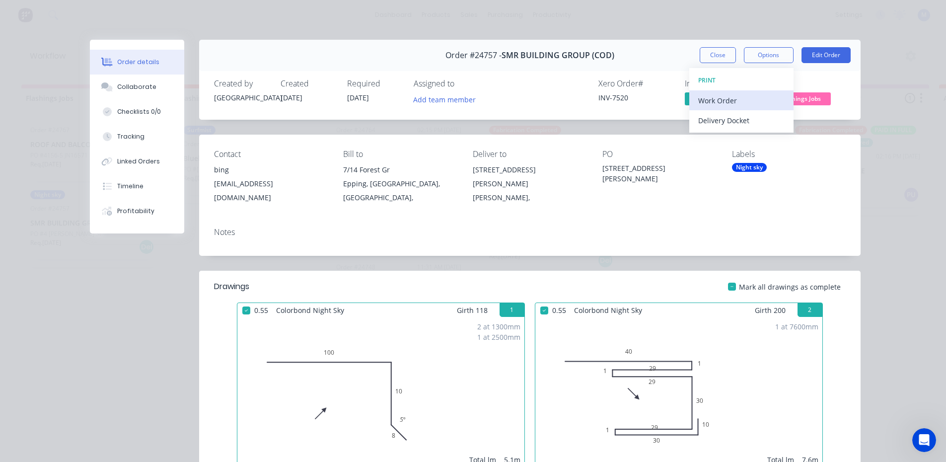
click at [753, 98] on div "Work Order" at bounding box center [741, 100] width 86 height 14
click at [749, 124] on div "Standard" at bounding box center [741, 120] width 86 height 14
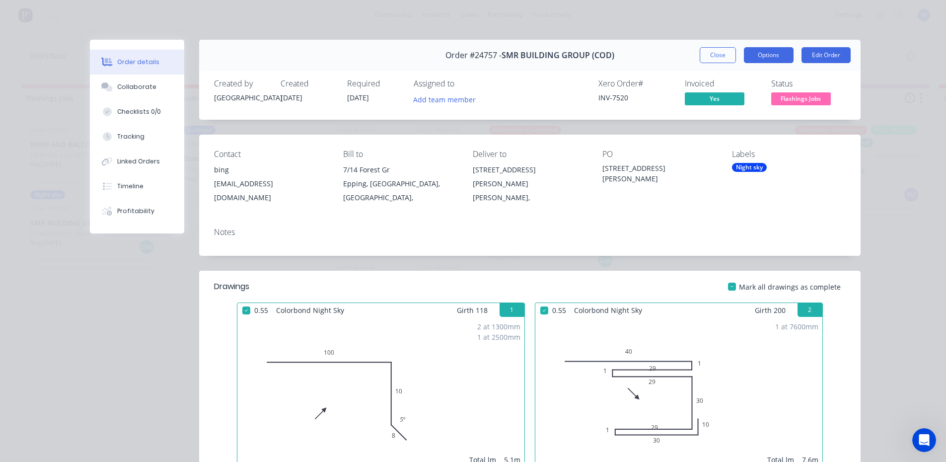
click at [768, 58] on button "Options" at bounding box center [769, 55] width 50 height 16
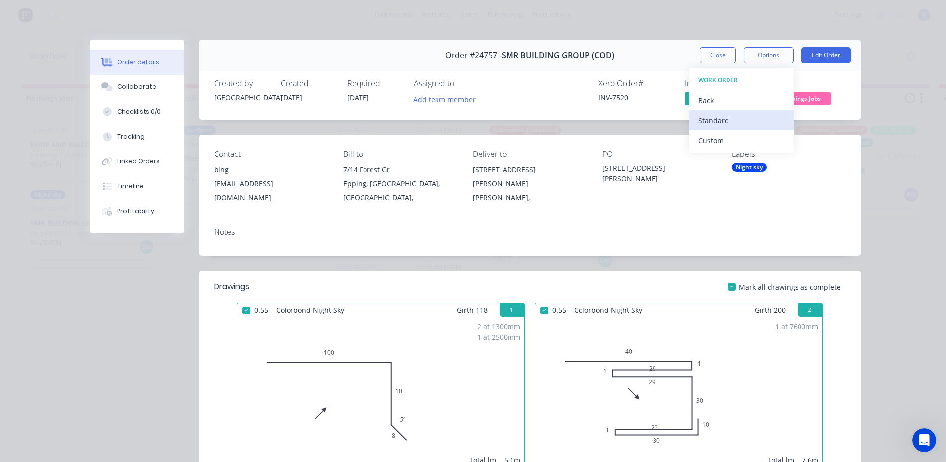
click at [743, 119] on div "Standard" at bounding box center [741, 120] width 86 height 14
